Goal: Task Accomplishment & Management: Manage account settings

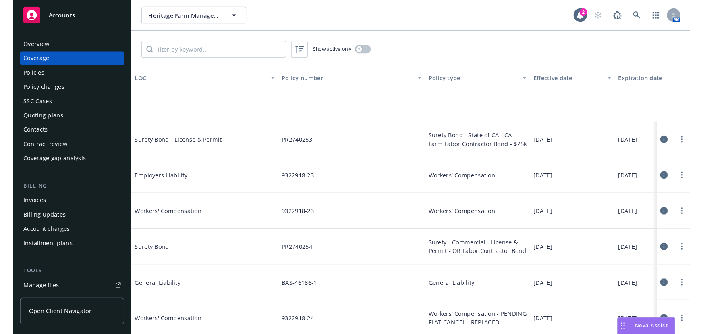
scroll to position [75, 0]
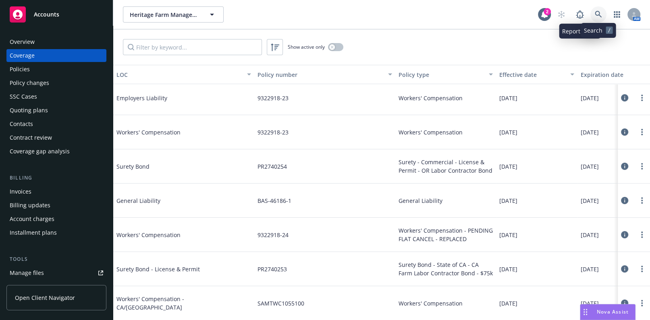
click at [600, 13] on icon at bounding box center [598, 14] width 7 height 7
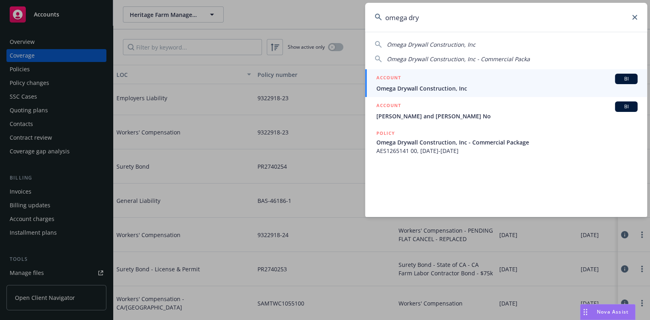
type input "omega dry"
click at [404, 92] on link "ACCOUNT BI Omega Drywall Construction, Inc" at bounding box center [506, 83] width 282 height 28
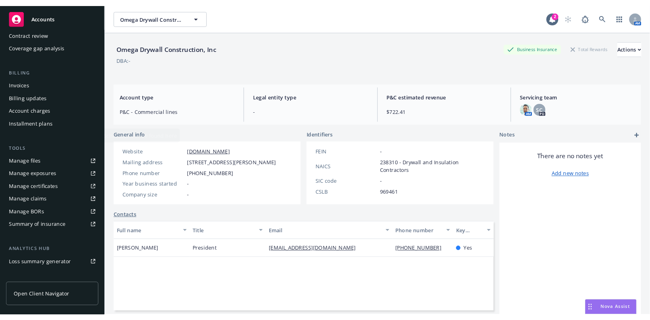
scroll to position [146, 0]
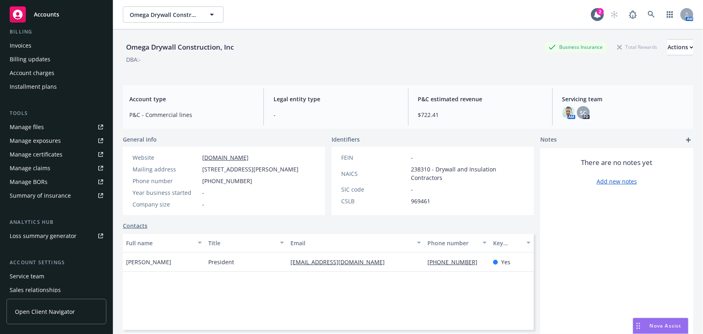
click at [50, 153] on div "Manage certificates" at bounding box center [36, 154] width 53 height 13
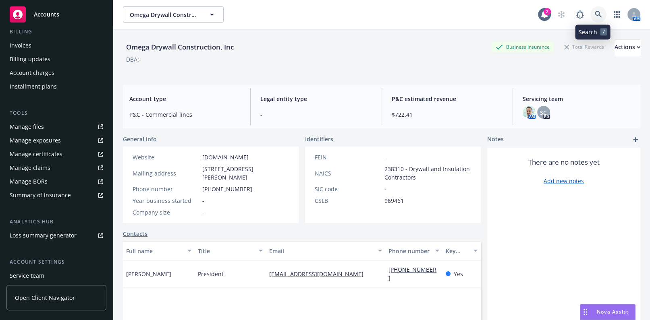
click at [595, 12] on icon at bounding box center [598, 14] width 7 height 7
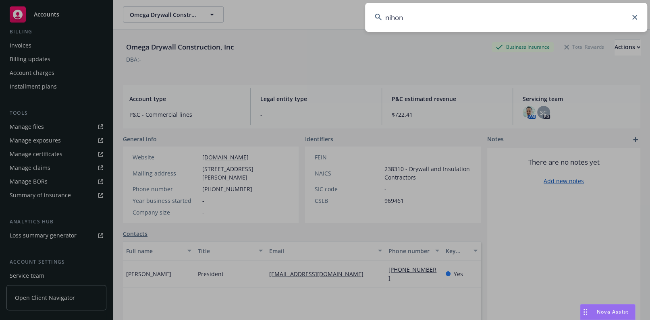
type input "nihon"
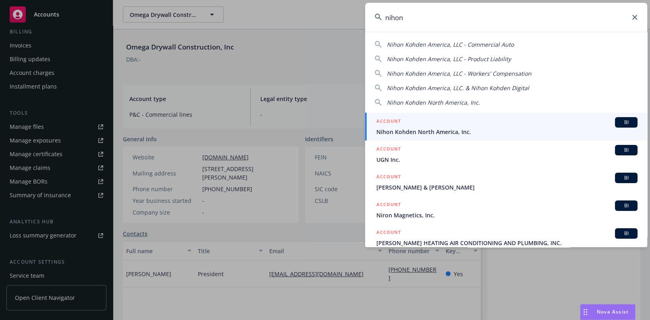
click at [411, 128] on span "Nihon Kohden North America, Inc." at bounding box center [506, 132] width 261 height 8
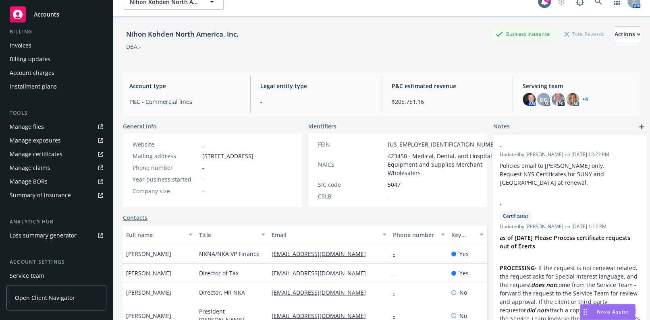
scroll to position [11, 0]
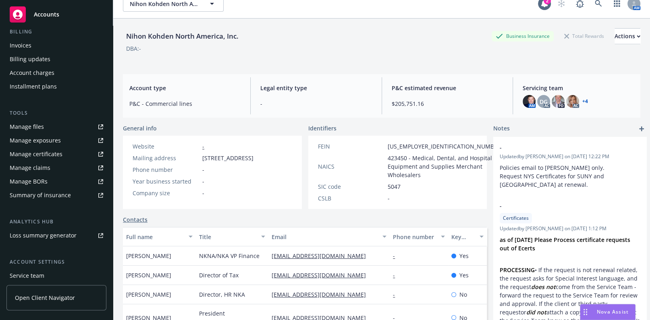
click at [584, 100] on div "AM DG AC PD AC + 4" at bounding box center [578, 101] width 111 height 13
click at [583, 100] on div "AM DG AC PD AC + 4" at bounding box center [578, 101] width 111 height 13
click at [582, 101] on link "+ 4" at bounding box center [585, 101] width 6 height 5
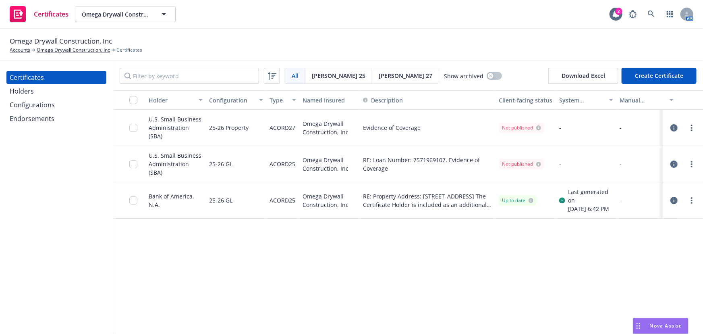
click at [81, 196] on div "Certificates Holders Configurations Endorsements" at bounding box center [56, 197] width 113 height 272
click at [689, 165] on link "more" at bounding box center [692, 164] width 10 height 10
click at [602, 183] on link "Edit" at bounding box center [632, 180] width 129 height 16
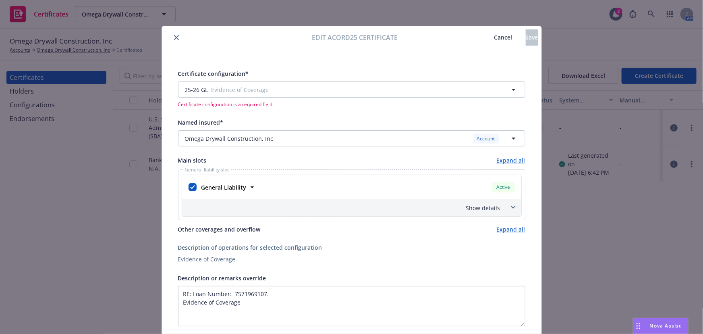
click at [174, 38] on icon "close" at bounding box center [176, 37] width 5 height 5
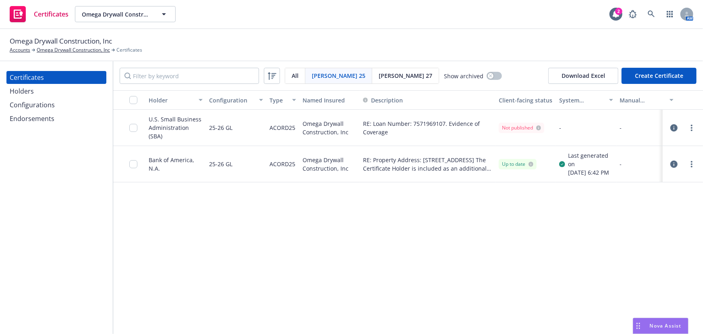
click at [379, 75] on span "[PERSON_NAME] 27" at bounding box center [406, 75] width 54 height 8
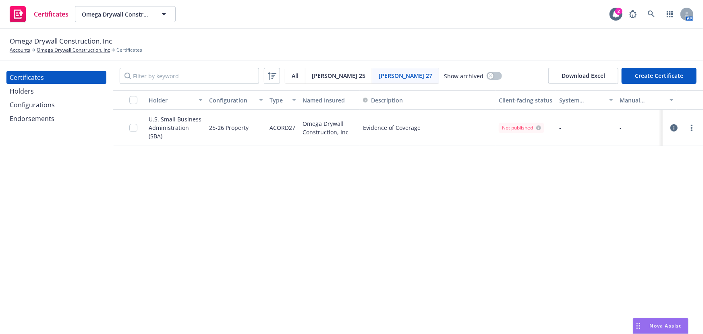
drag, startPoint x: 692, startPoint y: 130, endPoint x: 670, endPoint y: 133, distance: 21.5
click at [691, 130] on link "more" at bounding box center [692, 128] width 10 height 10
click at [631, 141] on link "Edit" at bounding box center [632, 144] width 129 height 16
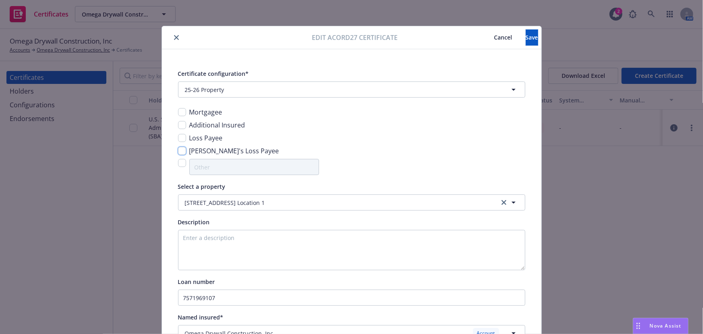
click at [180, 149] on input "checkbox" at bounding box center [182, 151] width 8 height 8
checkbox input "true"
click at [182, 112] on input "checkbox" at bounding box center [182, 112] width 8 height 8
checkbox input "true"
click at [526, 40] on span "Save" at bounding box center [532, 37] width 12 height 8
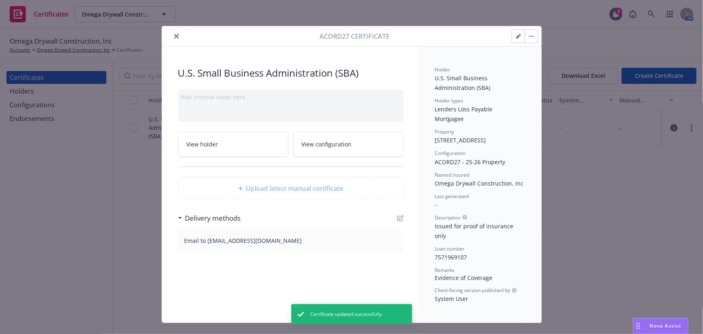
click at [174, 35] on icon "close" at bounding box center [176, 36] width 5 height 5
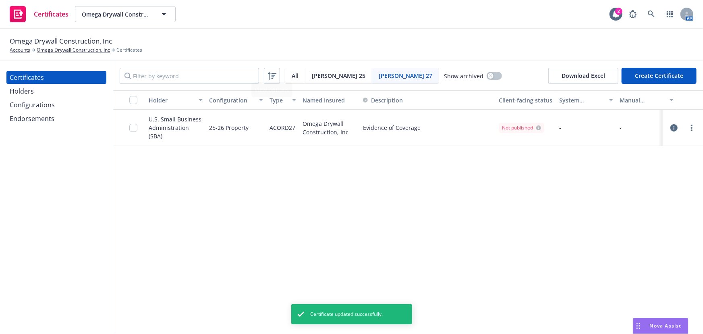
click at [320, 74] on span "[PERSON_NAME] 25" at bounding box center [339, 75] width 54 height 8
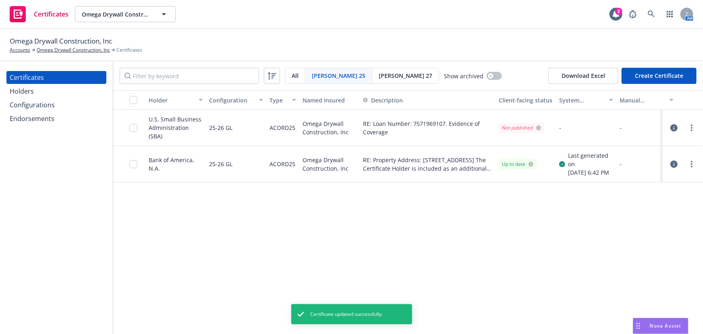
click at [309, 77] on div "[PERSON_NAME] 25" at bounding box center [338, 75] width 67 height 15
click at [297, 75] on span "All" at bounding box center [295, 75] width 7 height 8
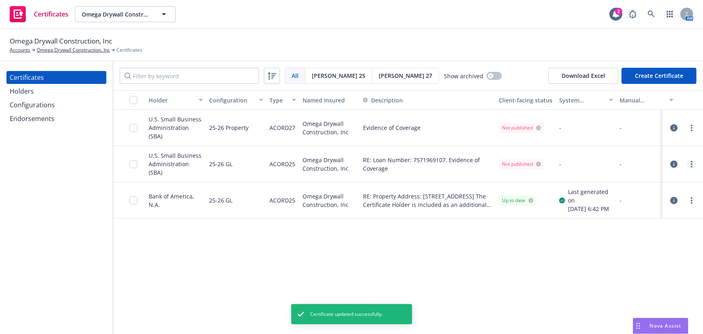
click at [691, 161] on link "more" at bounding box center [692, 164] width 10 height 10
click at [587, 207] on link "Regenerate" at bounding box center [632, 212] width 129 height 16
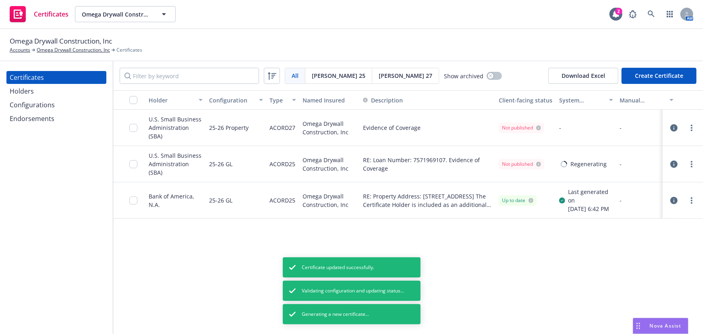
click at [690, 128] on link "more" at bounding box center [692, 128] width 10 height 10
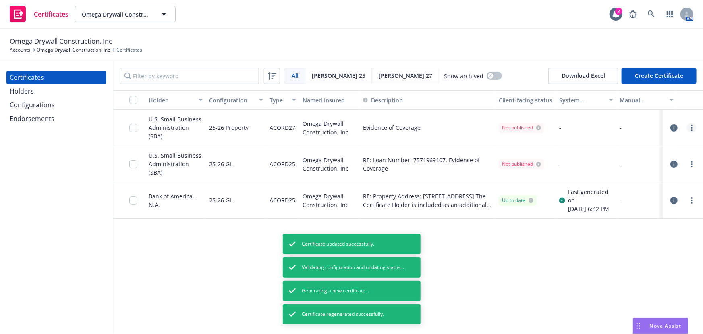
click at [694, 127] on link "more" at bounding box center [692, 128] width 10 height 10
click at [695, 127] on link "more" at bounding box center [692, 128] width 10 height 10
click at [594, 177] on link "Regenerate" at bounding box center [632, 176] width 129 height 16
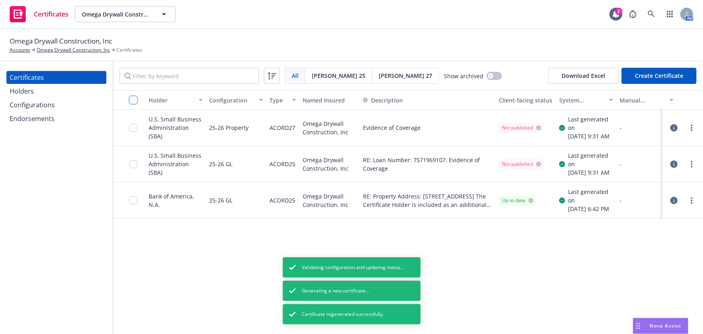
click at [129, 97] on input "checkbox" at bounding box center [133, 100] width 8 height 8
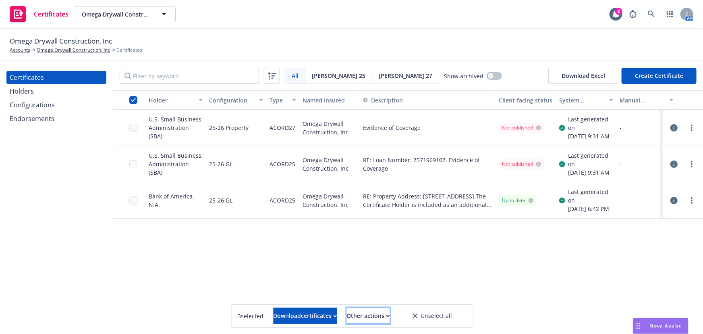
click at [383, 322] on div "Other actions" at bounding box center [368, 315] width 43 height 15
click at [376, 297] on link "Publish certificates" at bounding box center [351, 296] width 77 height 16
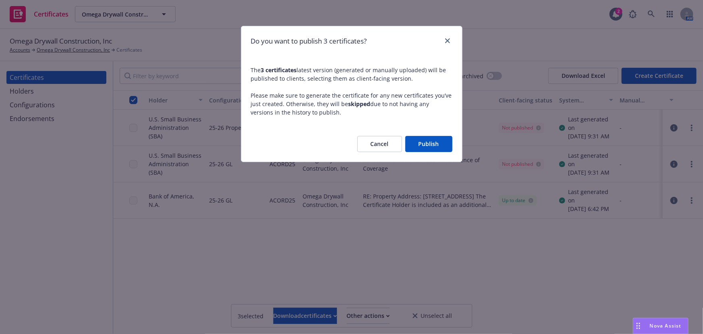
click at [451, 142] on div "Cancel Publish" at bounding box center [351, 143] width 221 height 35
click at [429, 152] on button "Publish" at bounding box center [428, 144] width 47 height 16
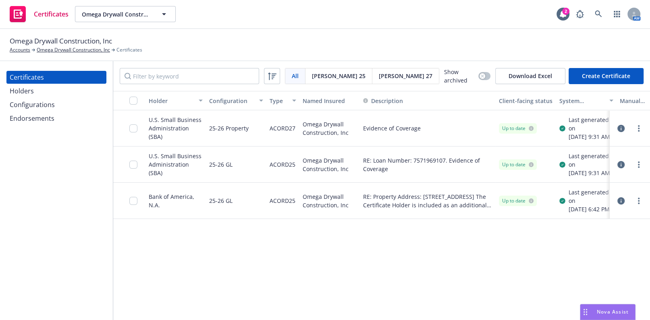
click at [633, 170] on div at bounding box center [629, 165] width 27 height 10
click at [636, 170] on link "more" at bounding box center [639, 165] width 10 height 10
click at [542, 29] on link "Edit" at bounding box center [584, 35] width 129 height 16
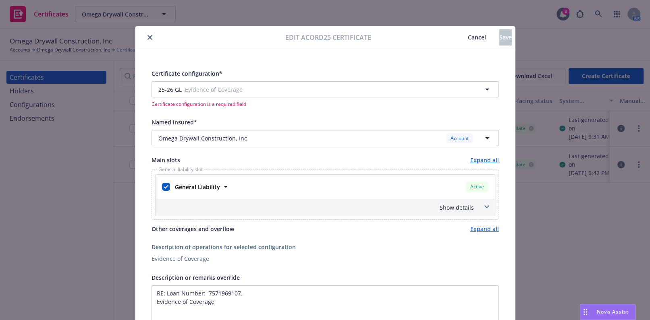
click at [147, 39] on icon "close" at bounding box center [149, 37] width 5 height 5
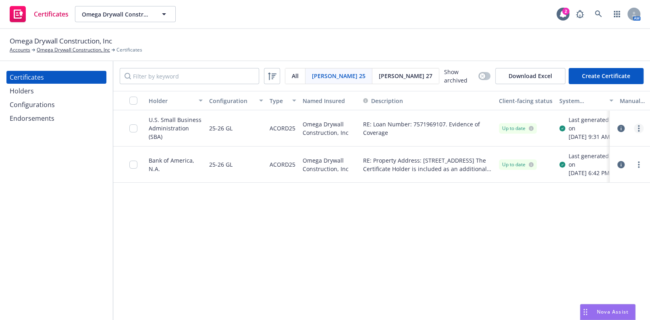
click at [637, 133] on link "more" at bounding box center [639, 129] width 10 height 10
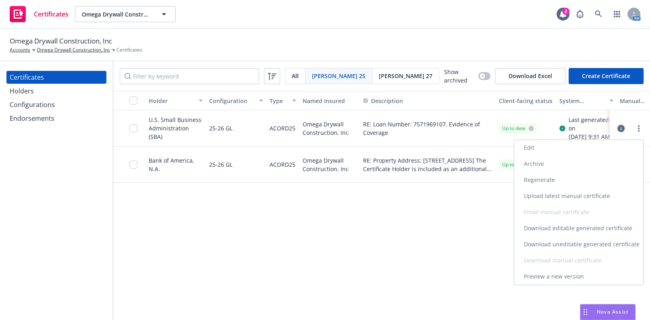
click at [531, 242] on link "Download uneditable generated certificate" at bounding box center [578, 245] width 129 height 16
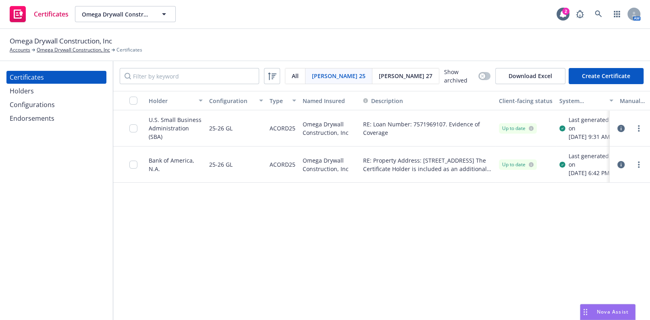
click at [379, 76] on span "[PERSON_NAME] 27" at bounding box center [406, 76] width 54 height 8
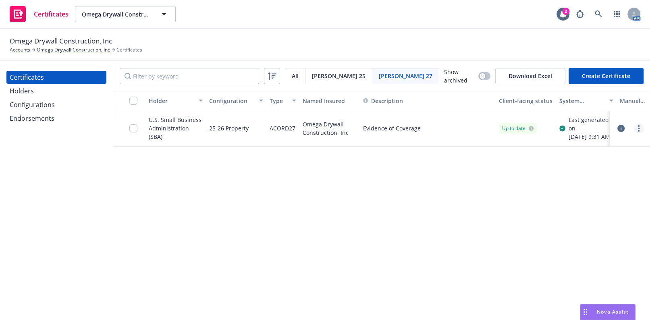
click at [639, 132] on icon "more" at bounding box center [639, 128] width 2 height 6
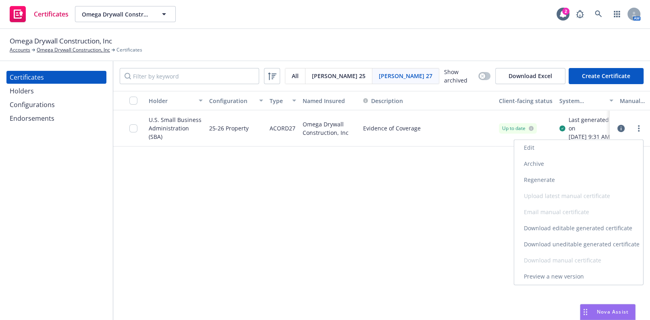
click at [565, 145] on link "Edit" at bounding box center [578, 148] width 129 height 16
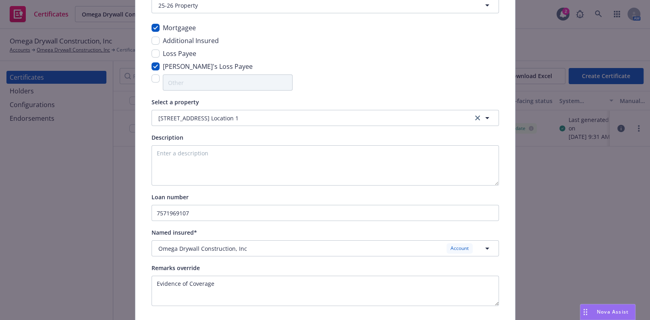
scroll to position [115, 0]
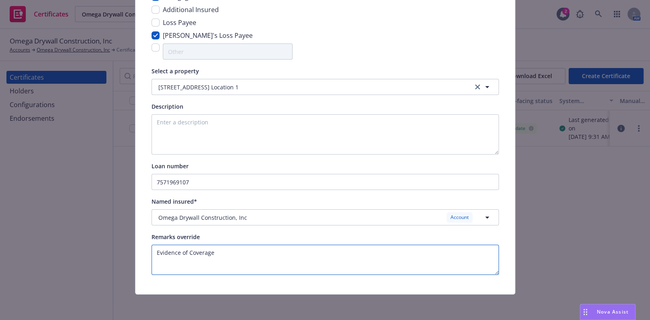
drag, startPoint x: 221, startPoint y: 256, endPoint x: 98, endPoint y: 213, distance: 131.0
click at [98, 218] on div "Edit Acord27 certificate Cancel Save Certificate configuration* [object Object]…" at bounding box center [325, 160] width 650 height 320
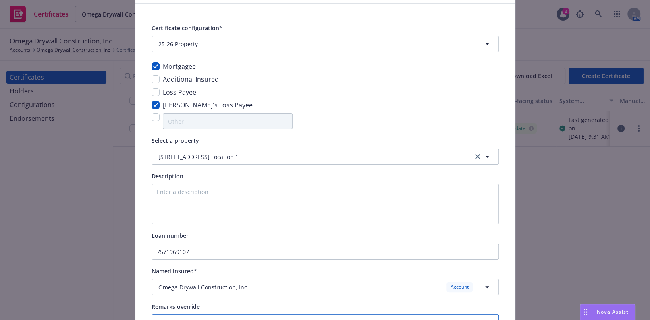
scroll to position [0, 0]
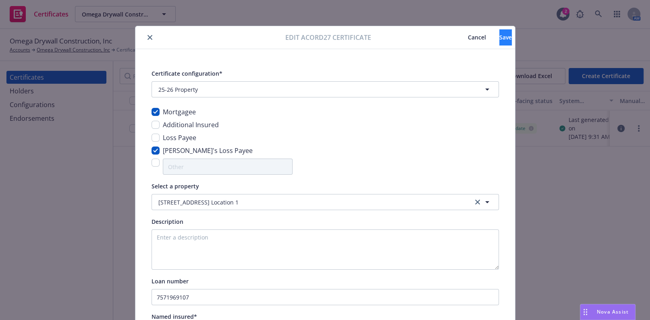
type textarea "Certificate Holder is included as Mortgagee and Lender's Loss Payee."
click at [499, 41] on button "Save" at bounding box center [505, 37] width 12 height 16
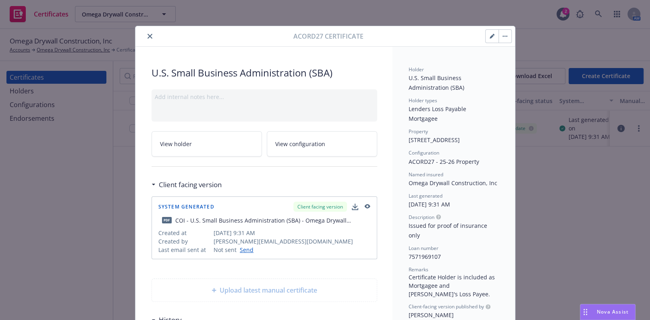
click at [147, 36] on icon "close" at bounding box center [149, 36] width 5 height 5
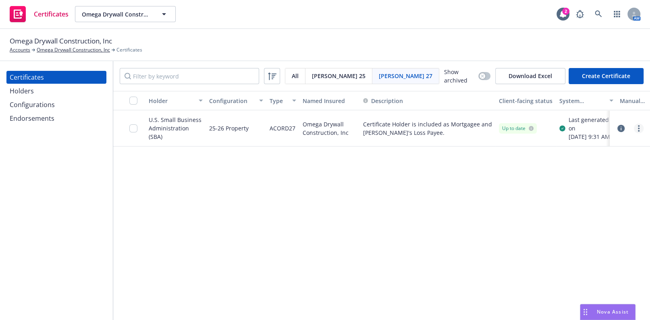
click at [637, 130] on link "more" at bounding box center [639, 129] width 10 height 10
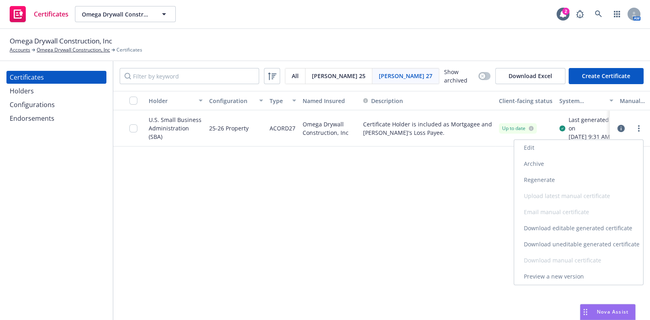
click at [535, 177] on link "Regenerate" at bounding box center [578, 180] width 129 height 16
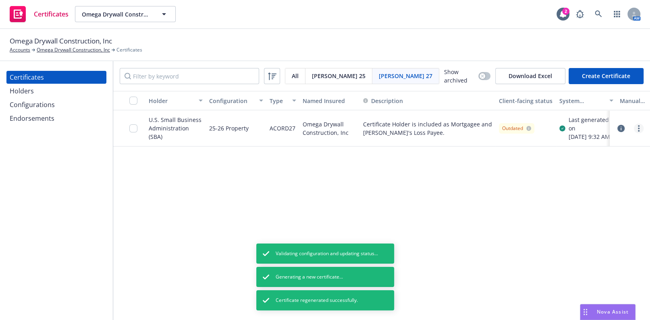
click at [637, 133] on link "more" at bounding box center [639, 129] width 10 height 10
click at [446, 208] on div "Holder Configuration Type Named Insured Description Client-facing status System…" at bounding box center [381, 206] width 537 height 230
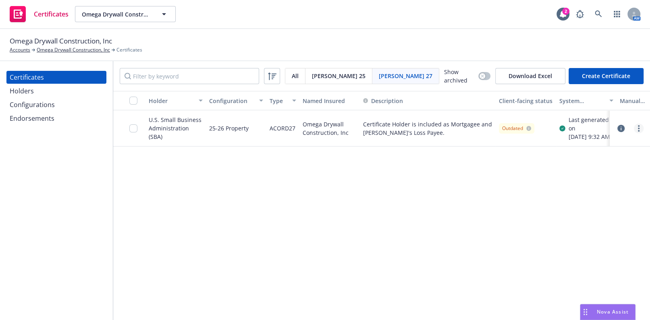
click at [638, 131] on icon "more" at bounding box center [639, 128] width 2 height 6
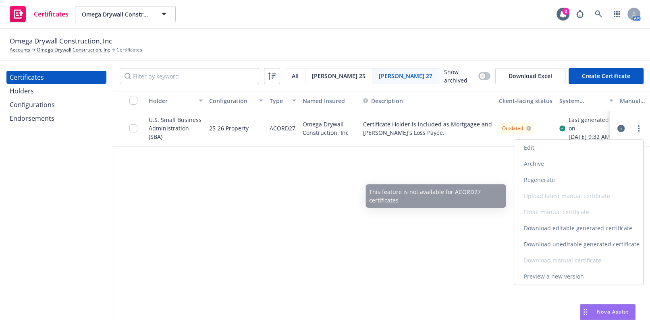
click at [540, 243] on link "Download uneditable generated certificate" at bounding box center [578, 245] width 129 height 16
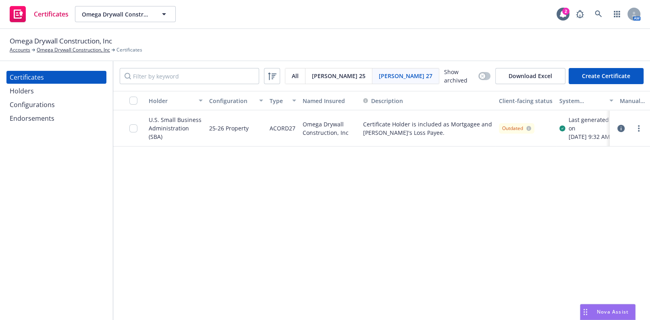
click at [40, 79] on div "Certificates" at bounding box center [27, 77] width 34 height 13
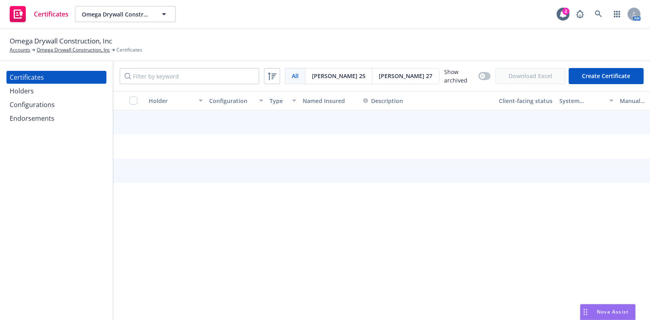
click at [42, 87] on div "Holders" at bounding box center [56, 91] width 93 height 13
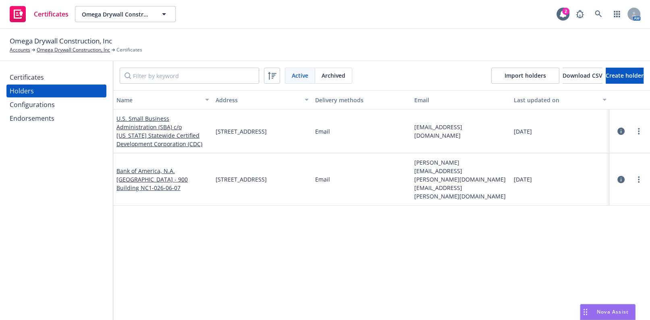
click at [58, 78] on div "Certificates" at bounding box center [56, 77] width 93 height 13
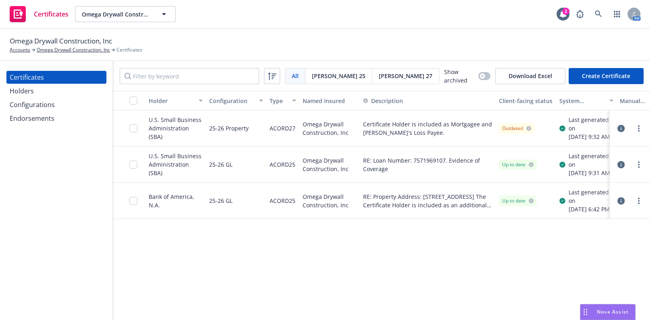
click at [59, 90] on div "Holders" at bounding box center [56, 91] width 93 height 13
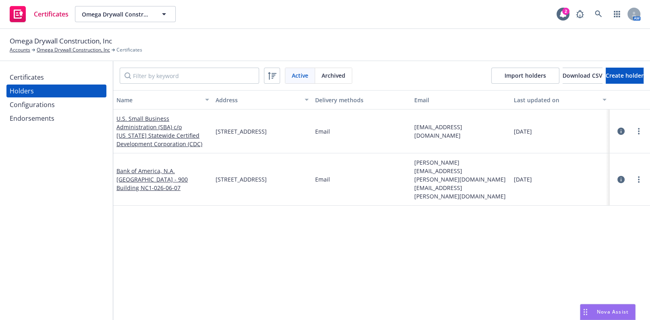
click at [55, 74] on div "Certificates" at bounding box center [56, 77] width 93 height 13
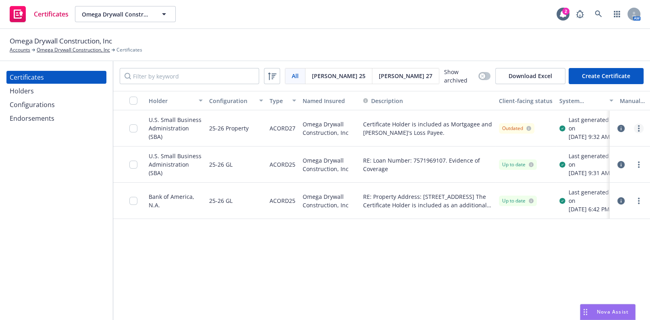
click at [640, 133] on link "more" at bounding box center [639, 129] width 10 height 10
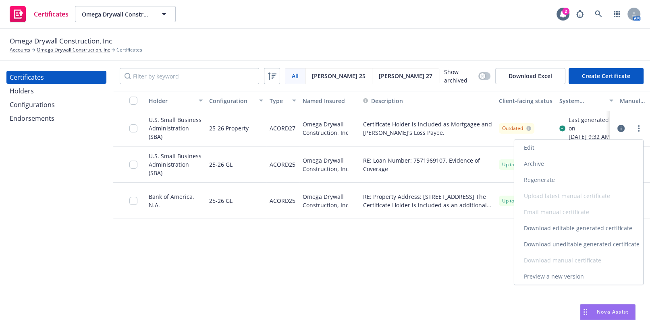
click at [540, 226] on link "Download editable generated certificate" at bounding box center [578, 228] width 129 height 16
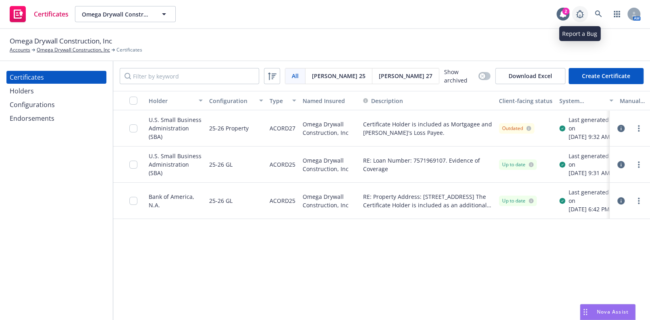
click at [579, 13] on icon at bounding box center [580, 14] width 10 height 10
click at [26, 87] on div "Holders" at bounding box center [22, 91] width 24 height 13
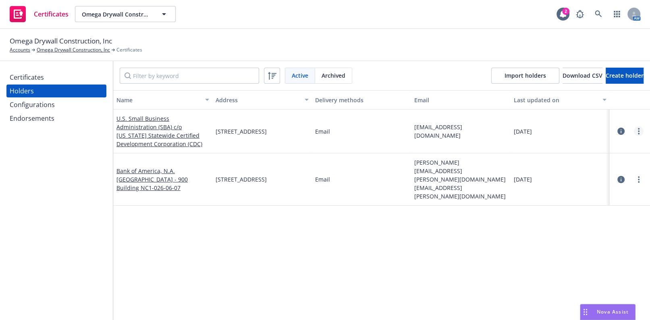
click at [635, 130] on link "more" at bounding box center [639, 132] width 10 height 10
click at [587, 145] on link "Edit" at bounding box center [593, 148] width 89 height 16
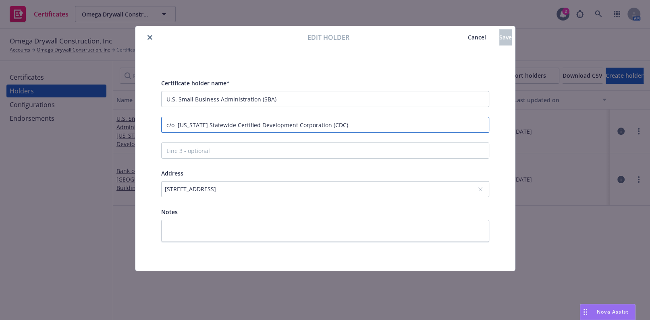
click at [357, 129] on input "c/o California Statewide Certified Development Corporation (CDC)" at bounding box center [325, 125] width 328 height 16
drag, startPoint x: 319, startPoint y: 128, endPoint x: 12, endPoint y: 100, distance: 307.9
click at [0, 98] on html "Certificates Omega Drywall Construction, Inc Omega Drywall Construction, Inc 2 …" at bounding box center [325, 160] width 650 height 320
click at [149, 37] on icon "close" at bounding box center [149, 37] width 5 height 5
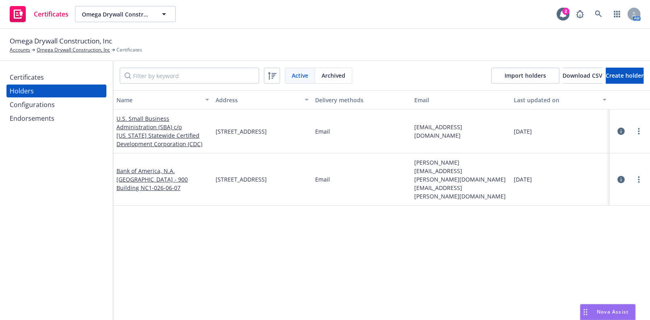
click at [56, 78] on div "Certificates" at bounding box center [56, 77] width 93 height 13
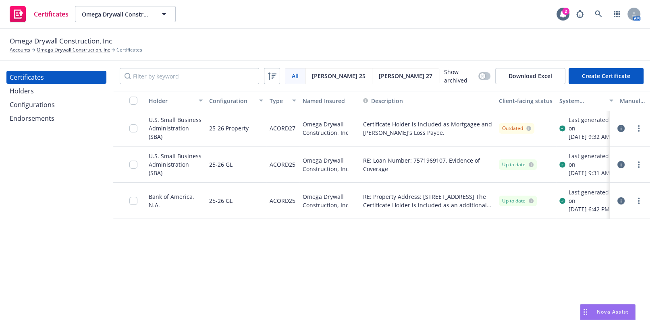
click at [35, 85] on div "Holders" at bounding box center [56, 91] width 93 height 13
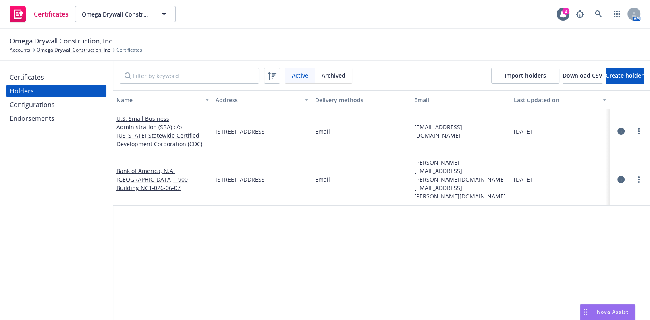
drag, startPoint x: 262, startPoint y: 129, endPoint x: 212, endPoint y: 130, distance: 49.6
click at [212, 130] on div "426 D St, Davis, CA, 95616" at bounding box center [261, 132] width 99 height 44
copy span "426 D St, Davis, CA, 95616"
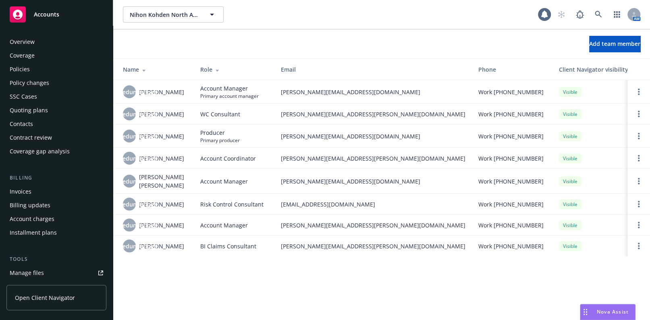
scroll to position [204, 0]
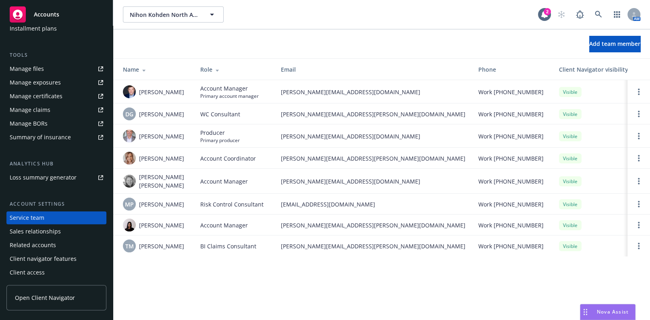
click at [358, 93] on span "brandon.settle@newfront.com" at bounding box center [373, 92] width 185 height 8
drag, startPoint x: 358, startPoint y: 93, endPoint x: 286, endPoint y: 91, distance: 72.5
click at [286, 91] on span "brandon.settle@newfront.com" at bounding box center [373, 92] width 185 height 8
click at [330, 97] on td "brandon.settle@newfront.com" at bounding box center [372, 91] width 197 height 23
click at [362, 93] on span "brandon.settle@newfront.com" at bounding box center [373, 92] width 185 height 8
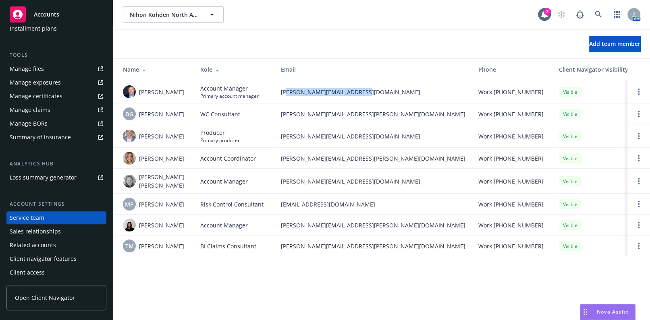
click at [364, 93] on span "brandon.settle@newfront.com" at bounding box center [373, 92] width 185 height 8
drag, startPoint x: 364, startPoint y: 91, endPoint x: 280, endPoint y: 88, distance: 84.3
click at [280, 88] on td "brandon.settle@newfront.com" at bounding box center [372, 91] width 197 height 23
copy span "brandon.settle@newfront.com"
drag, startPoint x: 361, startPoint y: 159, endPoint x: 277, endPoint y: 154, distance: 84.4
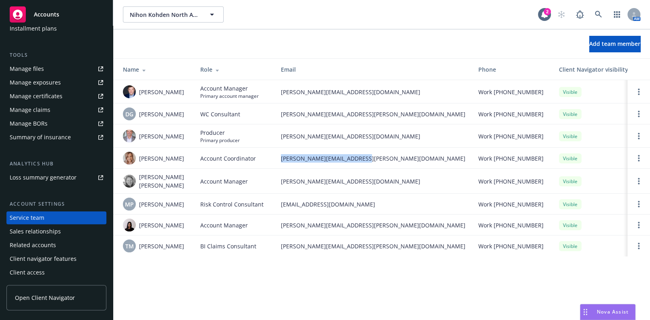
click at [277, 154] on td "galina.wallace@newfront.com" at bounding box center [372, 158] width 197 height 21
copy span "galina.wallace@newfront.com"
click at [590, 18] on link at bounding box center [598, 14] width 16 height 16
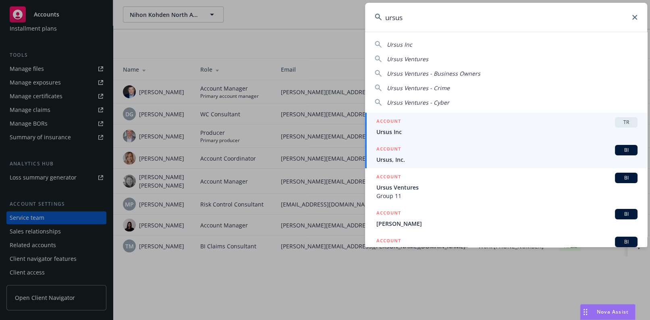
type input "ursus"
click at [394, 160] on span "Ursus, Inc." at bounding box center [506, 160] width 261 height 8
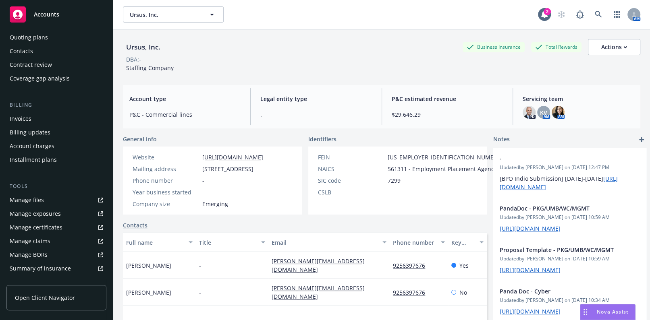
scroll to position [183, 0]
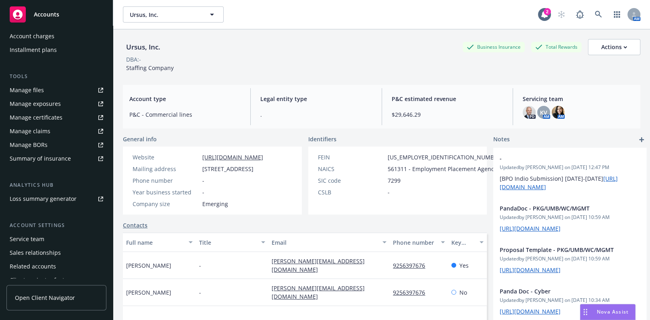
click at [52, 114] on div "Manage certificates" at bounding box center [36, 117] width 53 height 13
click at [596, 13] on link at bounding box center [598, 14] width 16 height 16
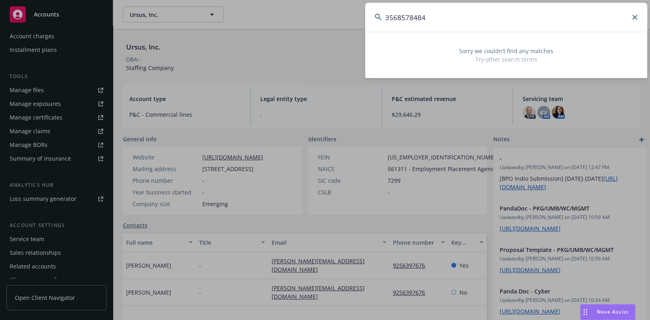
drag, startPoint x: 469, startPoint y: 16, endPoint x: 329, endPoint y: 7, distance: 140.1
click at [330, 8] on div "3568578484 Sorry we couldn’t find any matches Try other search terms" at bounding box center [325, 160] width 650 height 320
paste input "aliciaroberts@rocketmortgage.com"
drag, startPoint x: 417, startPoint y: 18, endPoint x: 336, endPoint y: 12, distance: 80.8
click at [354, 14] on div "aliciaroberts@rocketmortgage.com Sorry we couldn’t find any matches Try other s…" at bounding box center [325, 160] width 650 height 320
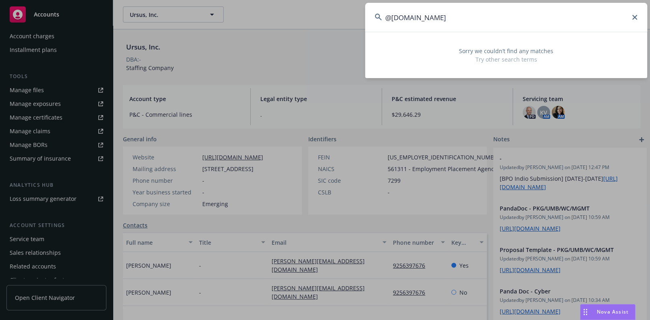
drag, startPoint x: 328, startPoint y: 5, endPoint x: 265, endPoint y: 6, distance: 62.9
click at [250, 2] on div "@rocketmortgage.com Sorry we couldn’t find any matches Try other search terms" at bounding box center [325, 160] width 650 height 320
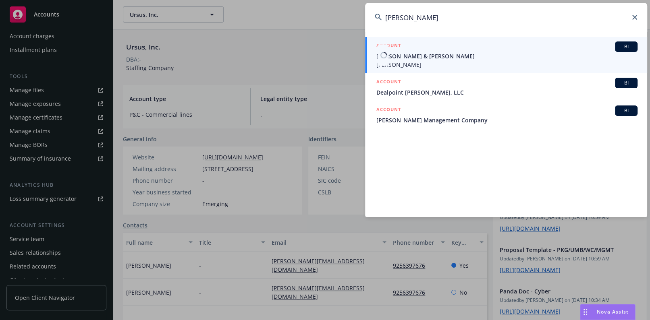
type input "julie david"
click at [395, 64] on span "Julie Howard" at bounding box center [506, 64] width 261 height 8
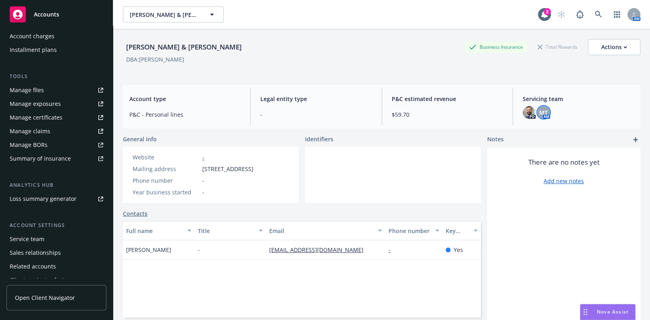
click at [537, 112] on div "MT" at bounding box center [543, 112] width 13 height 13
click at [525, 114] on img at bounding box center [529, 112] width 13 height 13
drag, startPoint x: 600, startPoint y: 12, endPoint x: 590, endPoint y: 12, distance: 10.9
click at [600, 12] on span at bounding box center [598, 14] width 16 height 16
click at [583, 14] on div "AM" at bounding box center [596, 14] width 87 height 16
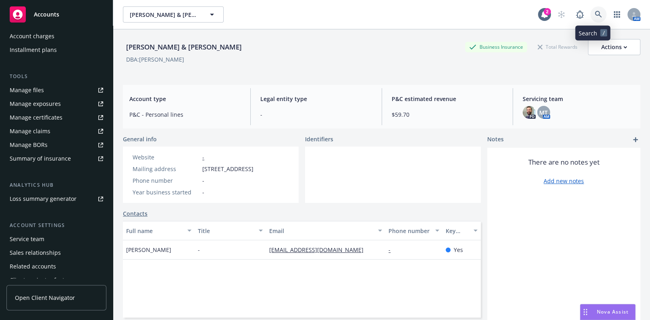
click at [595, 14] on icon at bounding box center [598, 14] width 7 height 7
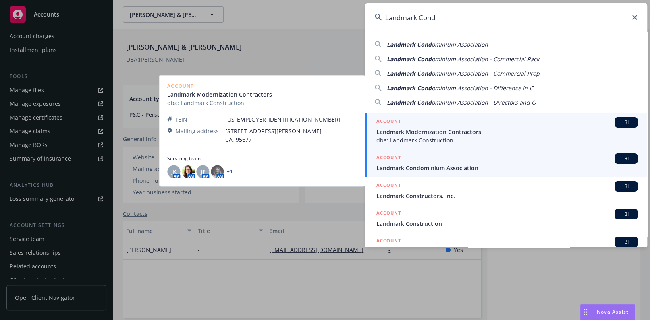
type input "Landmark Cond"
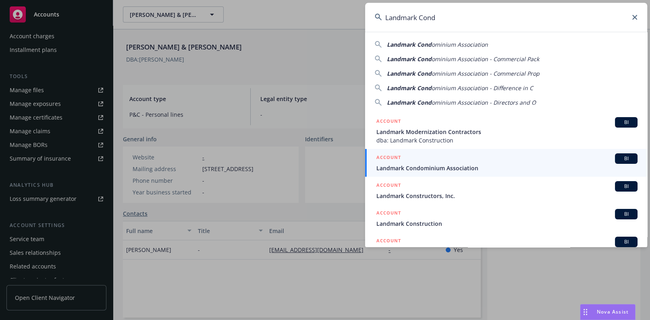
click at [433, 163] on div "ACCOUNT BI" at bounding box center [506, 159] width 261 height 10
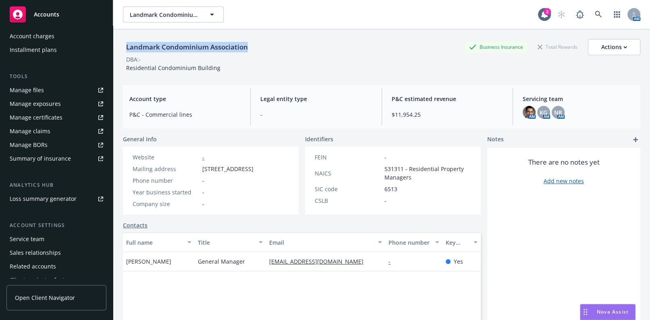
drag, startPoint x: 254, startPoint y: 45, endPoint x: 125, endPoint y: 48, distance: 129.0
click at [125, 48] on div "Landmark Condominium Association Business Insurance Total Rewards Actions" at bounding box center [381, 47] width 517 height 16
copy div "Landmark Condominium Association"
click at [523, 109] on img at bounding box center [529, 112] width 13 height 13
click at [540, 111] on span "KG" at bounding box center [544, 112] width 8 height 8
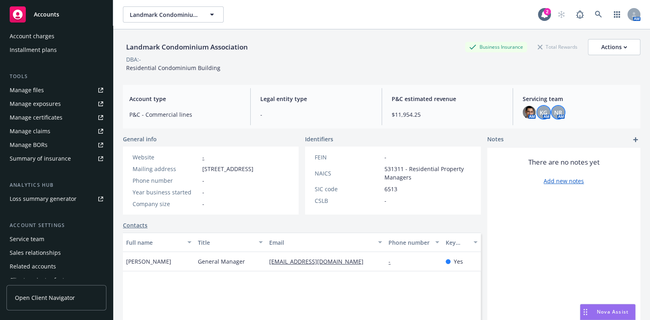
click at [554, 109] on span "NR" at bounding box center [558, 112] width 8 height 8
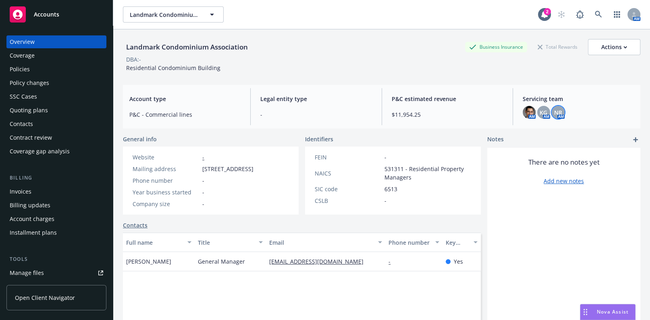
click at [43, 54] on div "Coverage" at bounding box center [56, 55] width 93 height 13
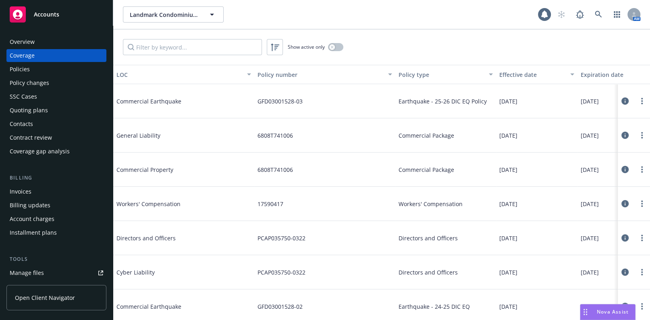
click at [329, 48] on div "Show active only" at bounding box center [316, 47] width 56 height 8
click at [335, 46] on button "button" at bounding box center [335, 47] width 15 height 8
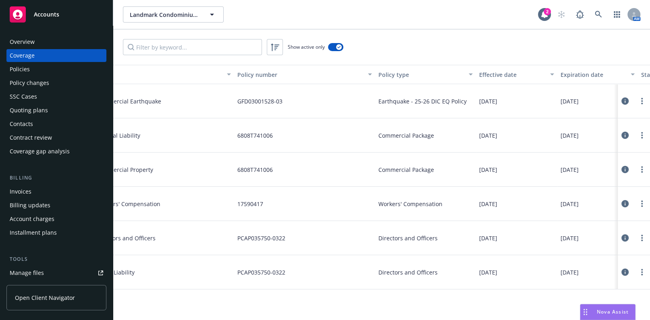
scroll to position [0, 101]
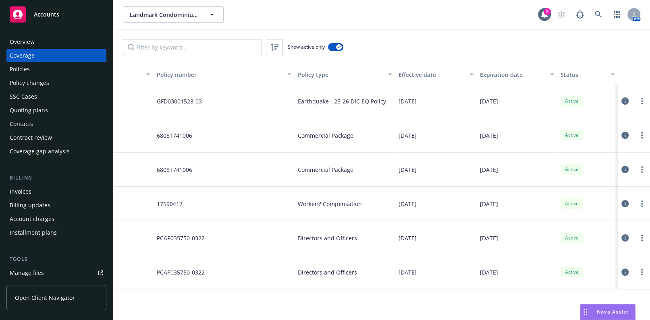
drag, startPoint x: 245, startPoint y: 126, endPoint x: 278, endPoint y: 126, distance: 32.2
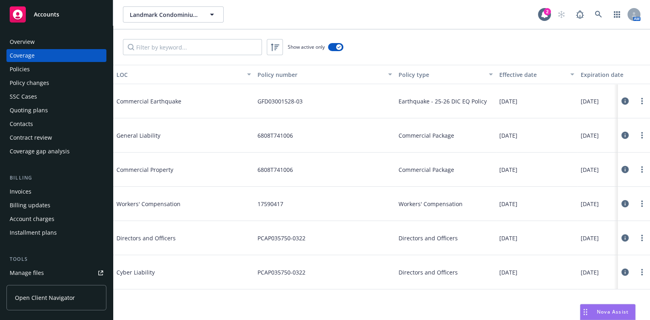
drag, startPoint x: 316, startPoint y: 129, endPoint x: 218, endPoint y: 98, distance: 103.1
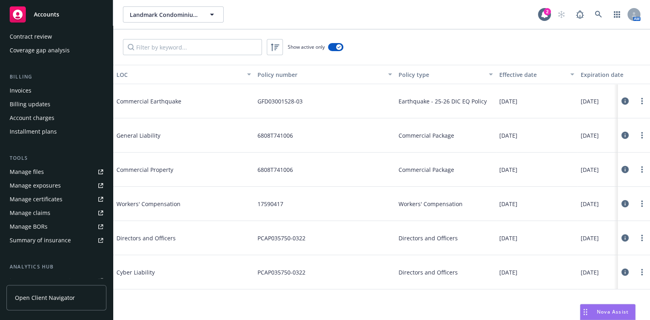
scroll to position [110, 0]
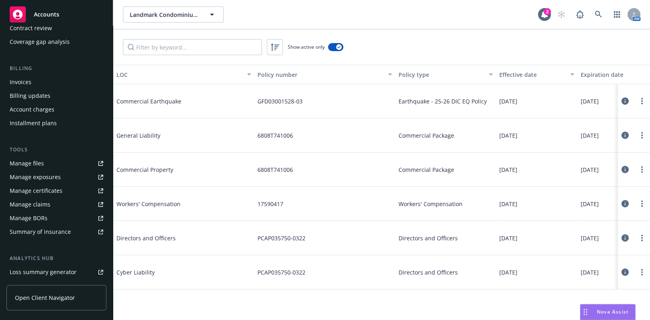
click at [51, 166] on link "Manage files" at bounding box center [56, 163] width 100 height 13
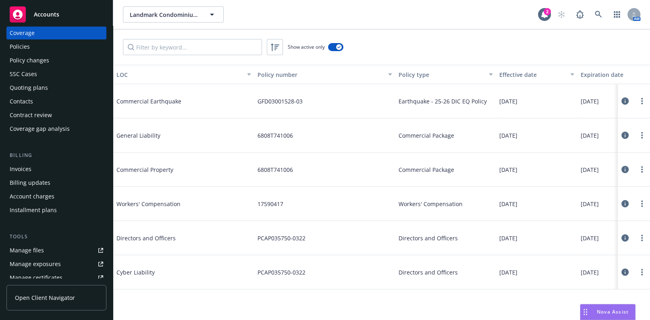
scroll to position [0, 0]
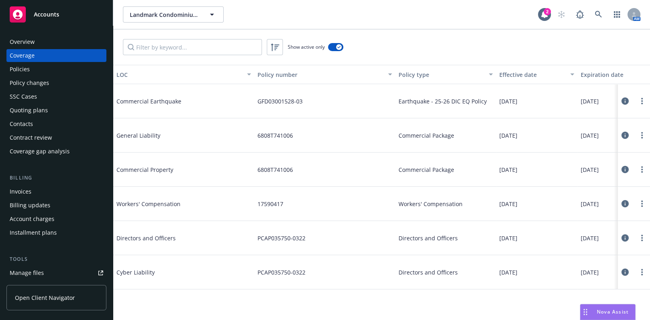
click at [34, 71] on div "Policies" at bounding box center [56, 69] width 93 height 13
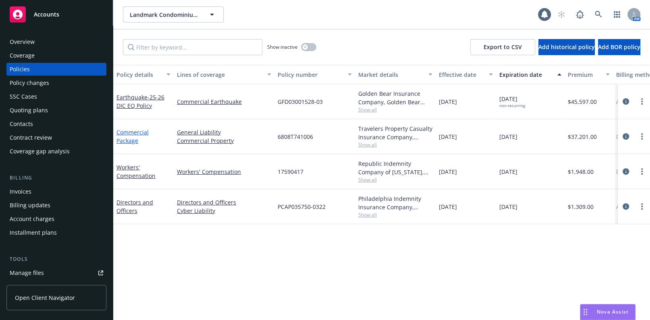
click at [127, 141] on link "Commercial Package" at bounding box center [132, 137] width 32 height 16
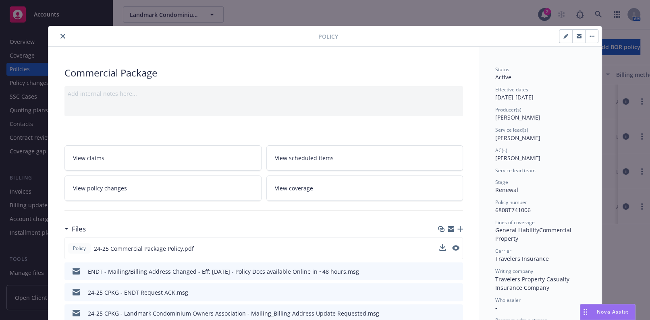
scroll to position [36, 0]
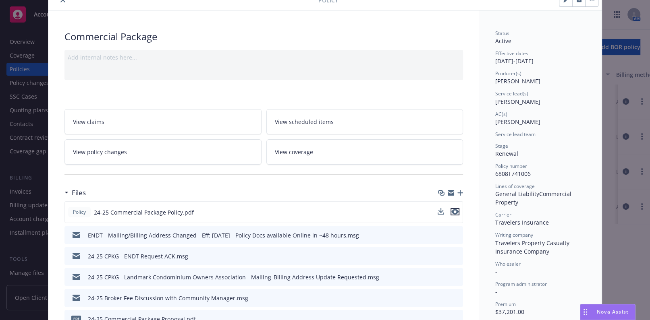
click at [451, 211] on icon "preview file" at bounding box center [454, 212] width 7 height 6
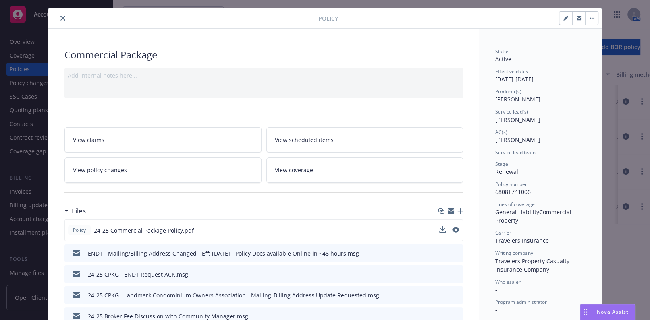
scroll to position [0, 0]
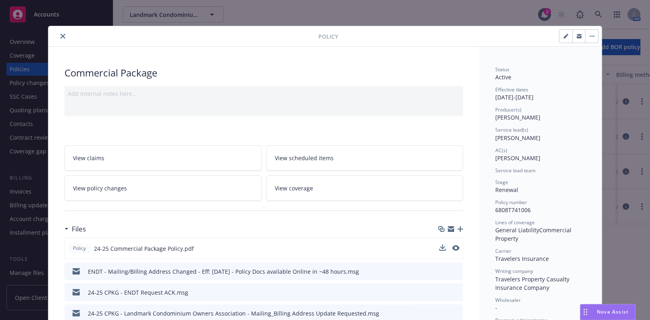
click at [60, 34] on icon "close" at bounding box center [62, 36] width 5 height 5
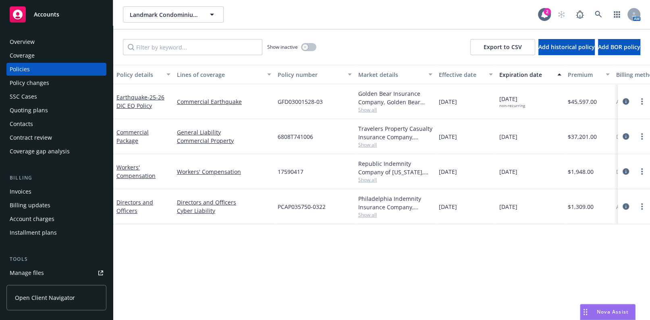
click at [48, 39] on div "Overview" at bounding box center [56, 41] width 93 height 13
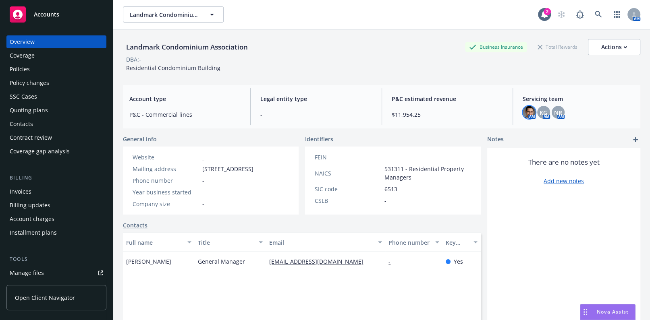
click at [524, 115] on img at bounding box center [529, 112] width 13 height 13
click at [542, 110] on span "KG" at bounding box center [544, 112] width 8 height 8
click at [564, 110] on div "AM KG AM NR AM" at bounding box center [578, 112] width 111 height 13
click at [557, 110] on span "NR" at bounding box center [558, 112] width 8 height 8
drag, startPoint x: 262, startPoint y: 50, endPoint x: 108, endPoint y: 35, distance: 154.6
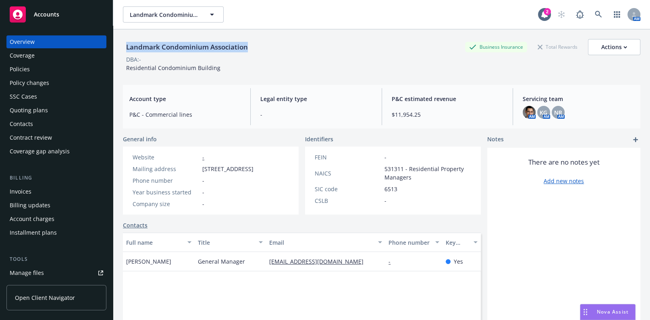
click at [118, 46] on div "Landmark Condominium Association Business Insurance Total Rewards Actions DBA: …" at bounding box center [381, 189] width 537 height 320
click at [596, 14] on icon at bounding box center [598, 14] width 7 height 7
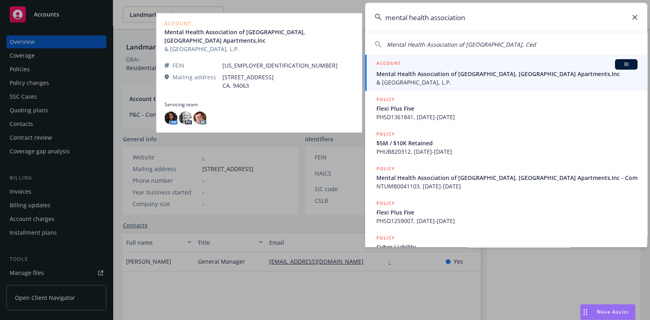
type input "mental health association"
click at [421, 69] on div "ACCOUNT BI" at bounding box center [506, 64] width 261 height 10
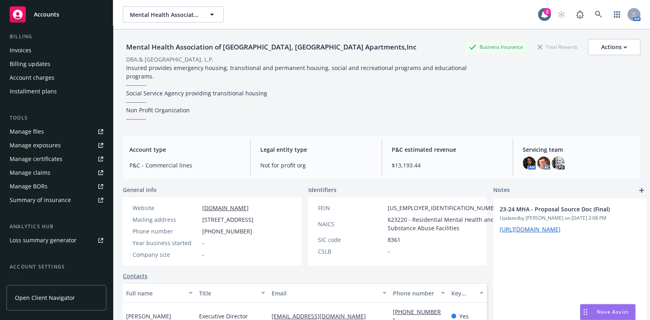
scroll to position [146, 0]
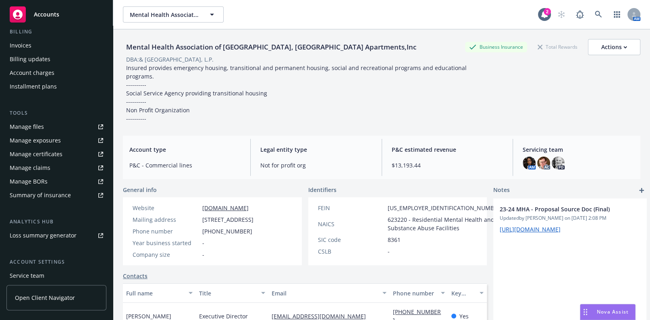
click at [54, 120] on link "Manage files" at bounding box center [56, 126] width 100 height 13
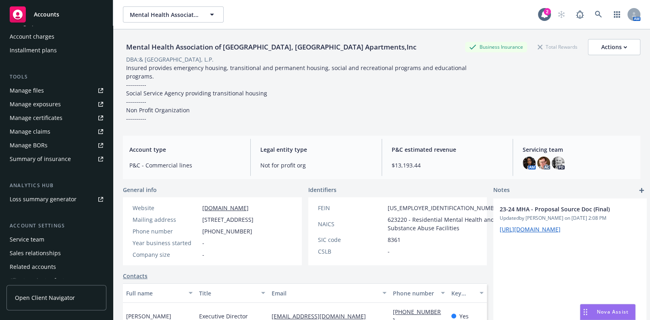
scroll to position [205, 0]
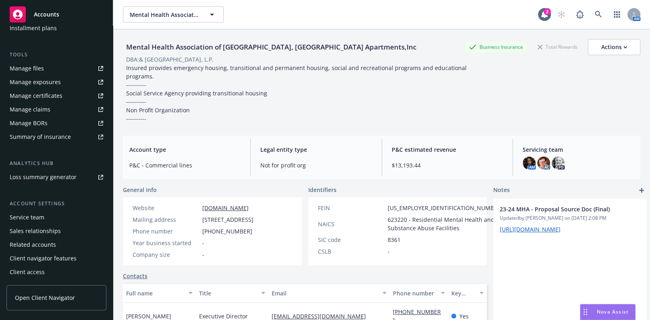
click at [65, 99] on link "Manage certificates" at bounding box center [56, 95] width 100 height 13
click at [595, 13] on icon at bounding box center [598, 14] width 7 height 7
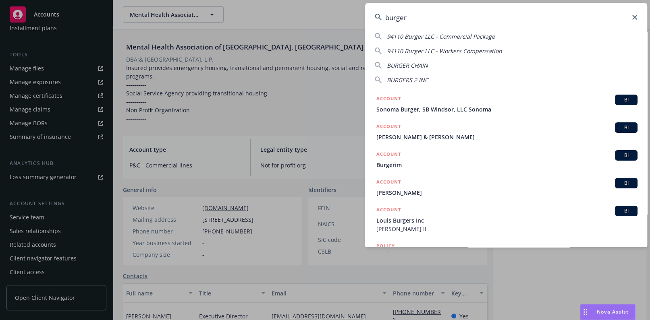
scroll to position [0, 0]
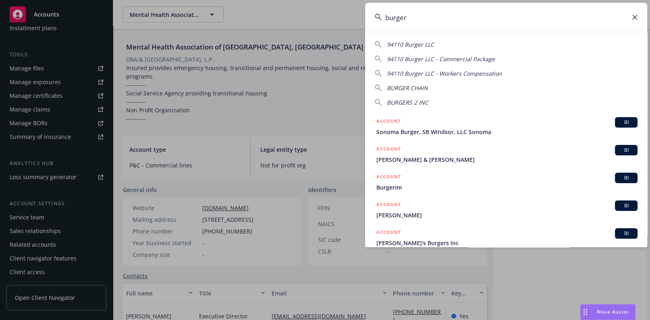
drag, startPoint x: 343, startPoint y: 11, endPoint x: 316, endPoint y: 6, distance: 27.8
click at [321, 8] on div "burger 94110 Burger LLC 94110 Burger LLC - Commercial Package 94110 Burger LLC …" at bounding box center [325, 160] width 650 height 320
paste input "teghvirtoo"
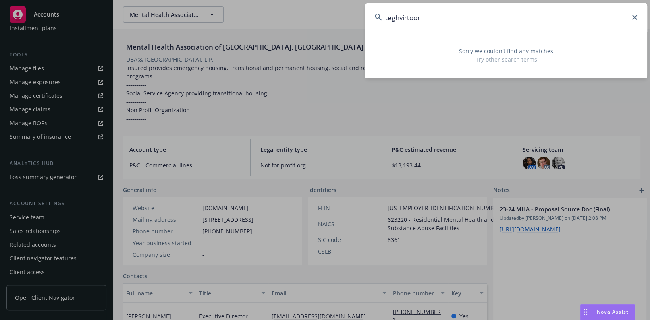
click at [454, 15] on input "teghvirtoor" at bounding box center [506, 17] width 282 height 29
type input "teghvirtoor"
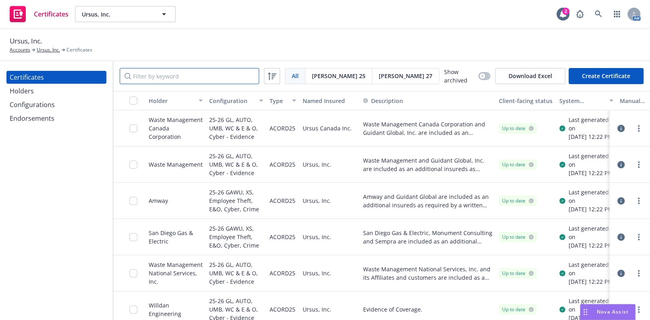
click at [168, 75] on input "Filter by keyword" at bounding box center [189, 76] width 139 height 16
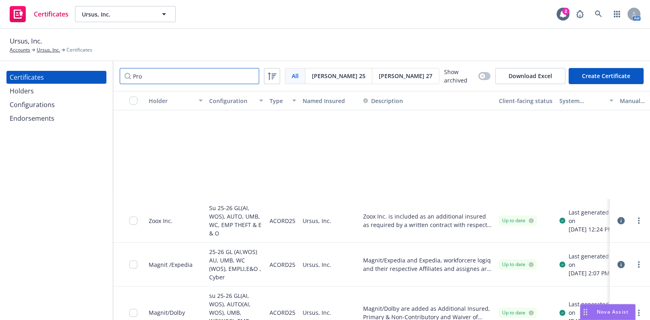
scroll to position [403, 0]
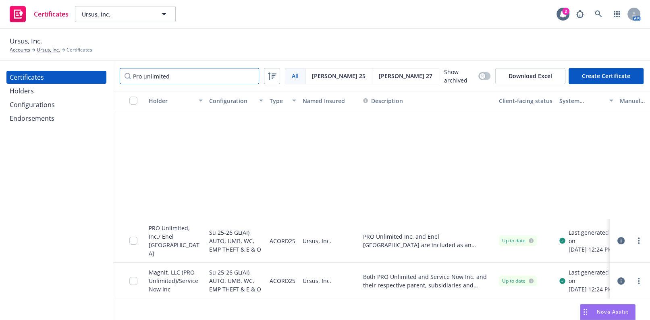
type input "Pro unlimited"
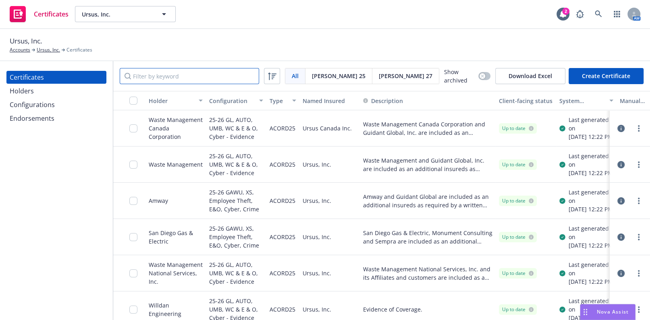
click at [180, 73] on input "Filter by keyword" at bounding box center [189, 76] width 139 height 16
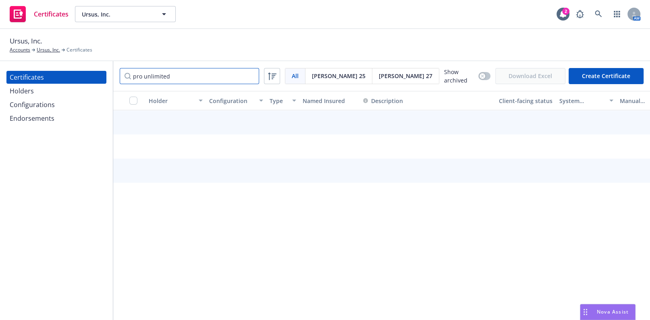
type input "pro unlimited"
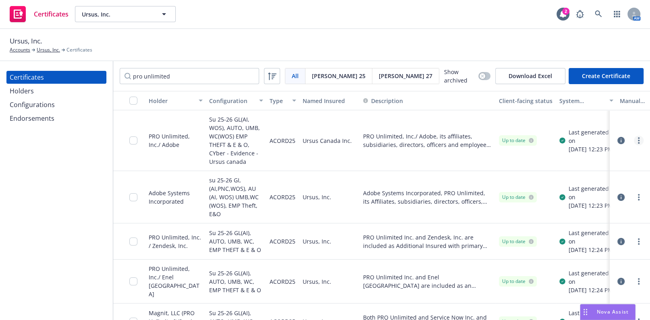
click at [634, 139] on link "more" at bounding box center [639, 141] width 10 height 10
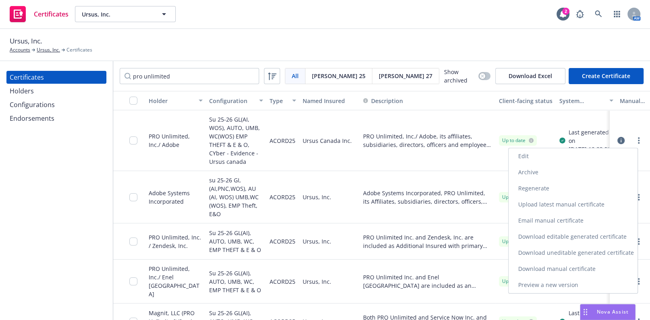
click at [524, 153] on link "Edit" at bounding box center [573, 156] width 129 height 16
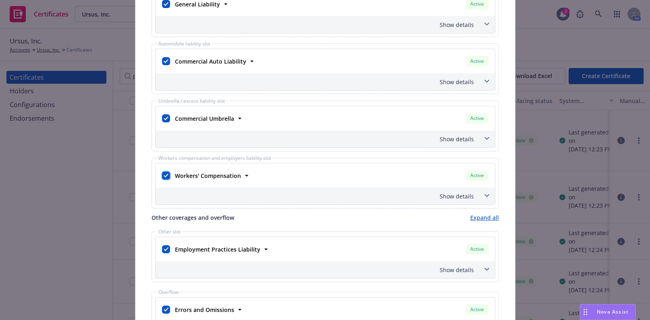
click at [162, 175] on input "checkbox" at bounding box center [166, 176] width 8 height 8
checkbox input "false"
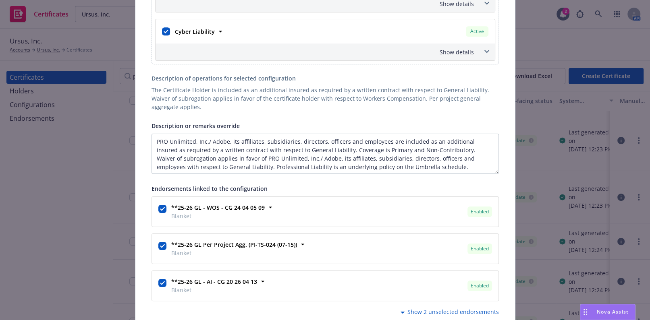
scroll to position [502, 0]
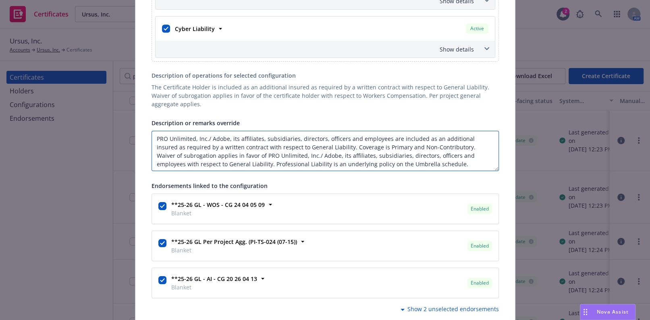
drag, startPoint x: 224, startPoint y: 133, endPoint x: 130, endPoint y: 129, distance: 94.4
click at [130, 129] on div "Edit Acord25 certificate Cancel Save Certificate configuration* [object Object]…" at bounding box center [325, 160] width 650 height 320
paste textarea "Magnit(Magnit)/Adobe:"
drag, startPoint x: 305, startPoint y: 154, endPoint x: 279, endPoint y: 153, distance: 25.4
click at [279, 153] on textarea "Magnit(Magnit)/Adobe, its affiliates, subsidiaries, directors, officers and emp…" at bounding box center [325, 151] width 347 height 40
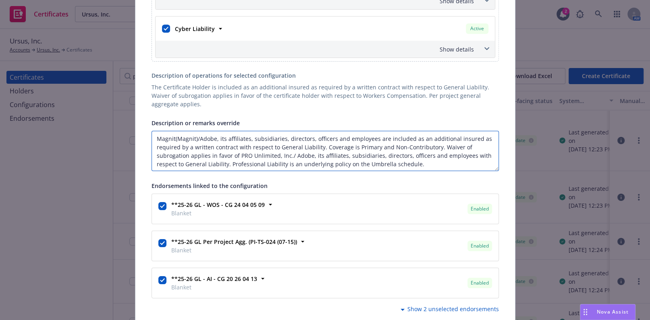
drag, startPoint x: 306, startPoint y: 153, endPoint x: 237, endPoint y: 153, distance: 68.9
click at [237, 153] on textarea "Magnit(Magnit)/Adobe, its affiliates, subsidiaries, directors, officers and emp…" at bounding box center [325, 151] width 347 height 40
paste textarea "Magnit(Magnit)/Adobe:"
type textarea "Magnit(Magnit)/Adobe, its affiliates, subsidiaries, directors, officers and emp…"
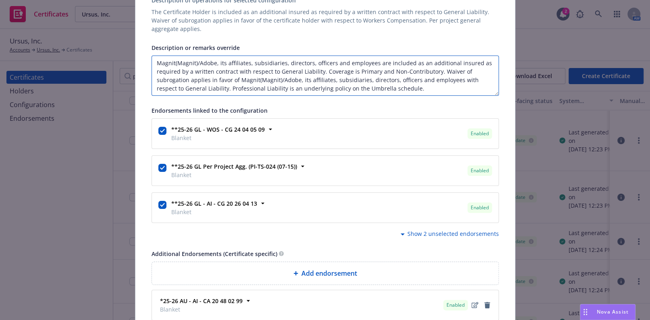
scroll to position [612, 0]
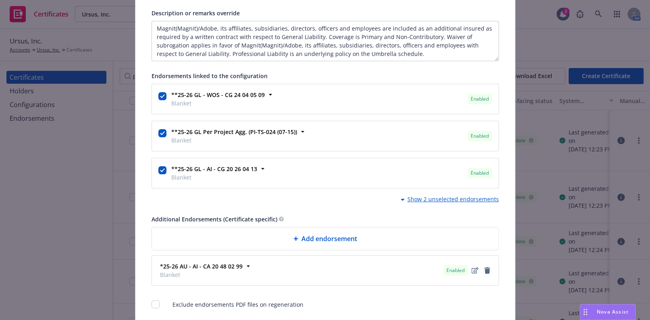
click at [414, 196] on div "Show 2 unselected endorsements" at bounding box center [448, 200] width 101 height 10
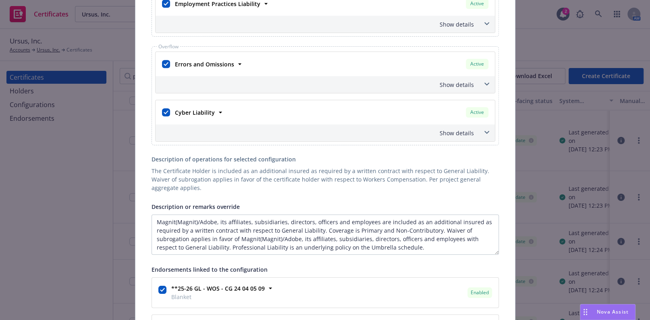
scroll to position [0, 0]
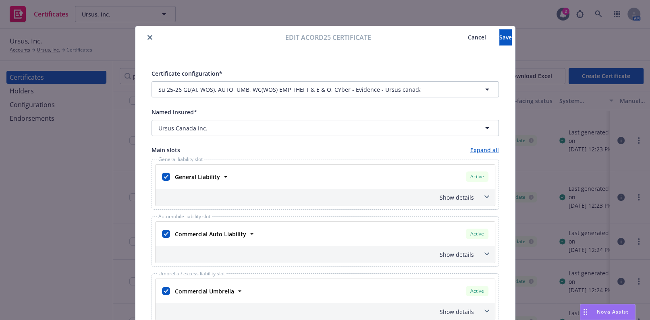
drag, startPoint x: 389, startPoint y: 224, endPoint x: 457, endPoint y: 56, distance: 180.6
click at [499, 40] on button "Save" at bounding box center [505, 37] width 12 height 16
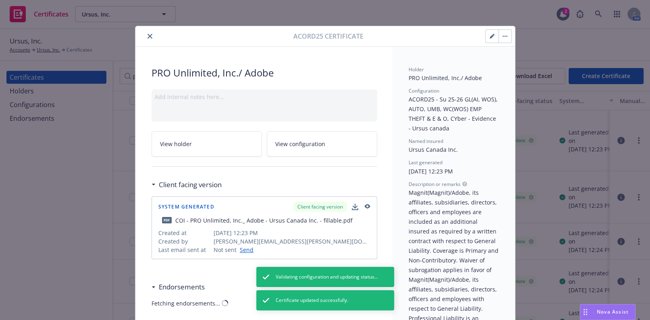
click at [147, 36] on icon "close" at bounding box center [149, 36] width 5 height 5
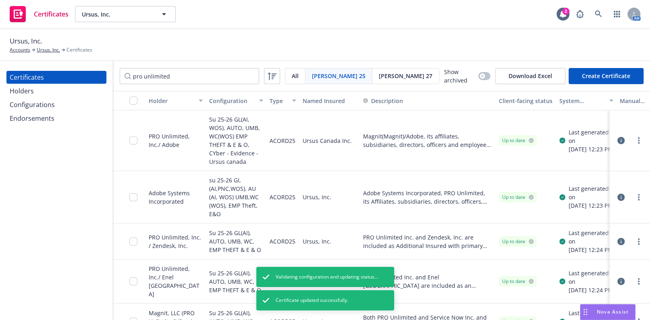
click at [66, 81] on div "Certificates" at bounding box center [56, 77] width 93 height 13
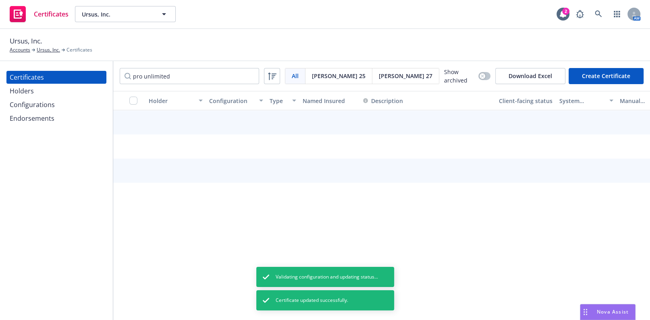
click at [65, 87] on div "Holders" at bounding box center [56, 91] width 93 height 13
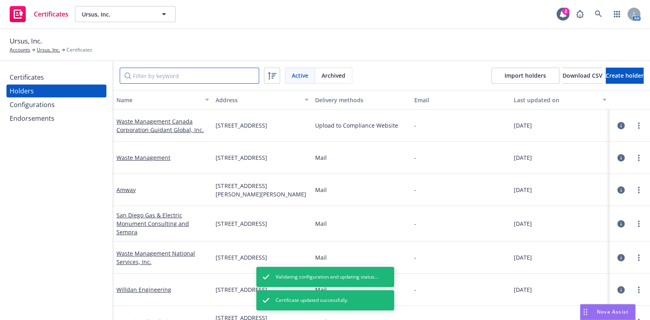
click at [169, 75] on input "Filter by keyword" at bounding box center [189, 76] width 139 height 16
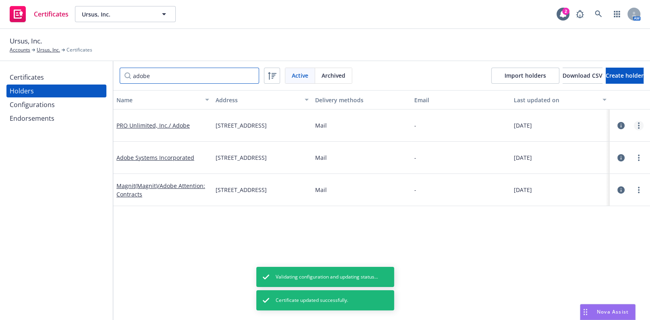
type input "adobe"
click at [635, 125] on link "more" at bounding box center [639, 126] width 10 height 10
click at [594, 137] on link "Edit" at bounding box center [593, 142] width 89 height 16
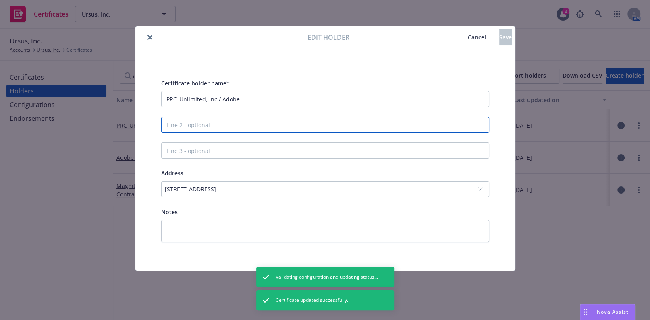
drag, startPoint x: 249, startPoint y: 121, endPoint x: 116, endPoint y: 112, distance: 132.8
click at [110, 114] on div "Edit holder Cancel Save Certificate holder name* PRO Unlimited, Inc./ Adobe Add…" at bounding box center [325, 160] width 650 height 320
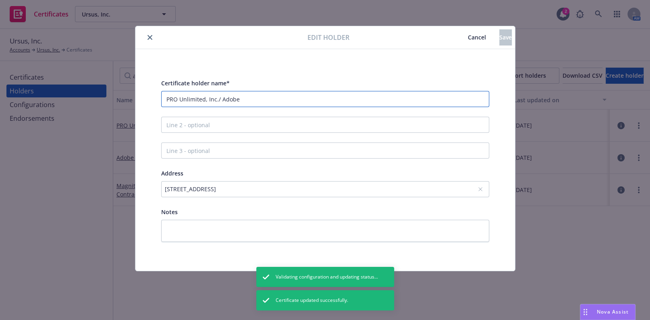
drag, startPoint x: 249, startPoint y: 102, endPoint x: 80, endPoint y: 85, distance: 169.7
click at [85, 85] on div "Edit holder Cancel Save Certificate holder name* PRO Unlimited, Inc./ Adobe Add…" at bounding box center [325, 160] width 650 height 320
paste input "Magnit(Magnit)/Adobe:"
type input "Magnit(Magnit)/Adobe"
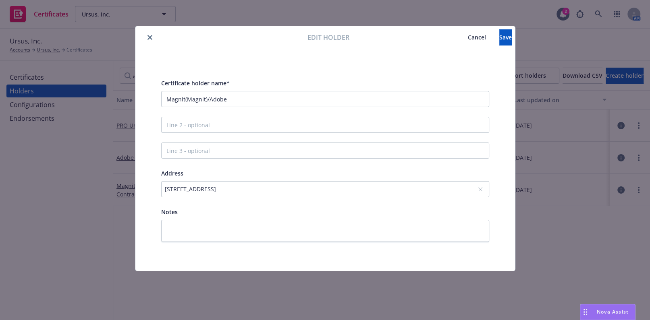
click at [194, 188] on div "1150 Iron Point Road, Suite 100, Folsom, CA, 95630, USA" at bounding box center [321, 189] width 313 height 8
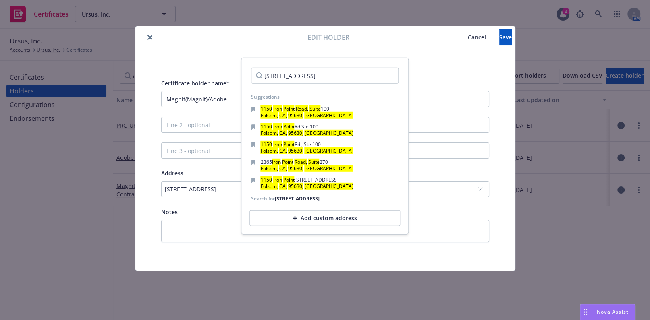
type input "2365 Iron Point Road, St.270"
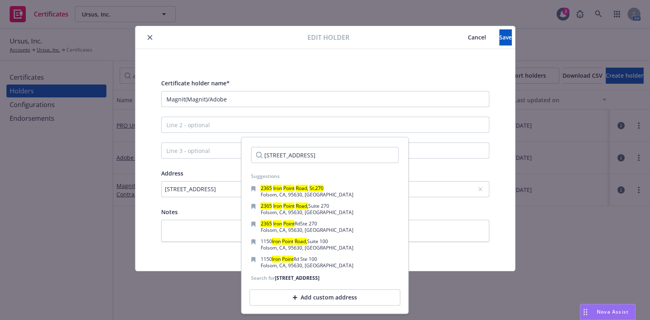
drag, startPoint x: 272, startPoint y: 152, endPoint x: 230, endPoint y: 152, distance: 42.7
click at [230, 152] on body "Certificates Ursus, Inc. Ursus, Inc. 2 AM Ursus, Inc. Accounts Ursus, Inc. Cert…" at bounding box center [325, 160] width 650 height 320
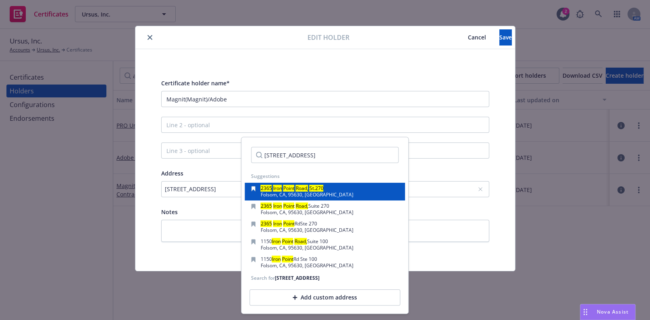
type input "2365 Iron Point Road, St.270"
click at [328, 191] on div "2365 Iron Point Road, St.270 Folsom, CA, 95630, USA" at bounding box center [324, 191] width 147 height 11
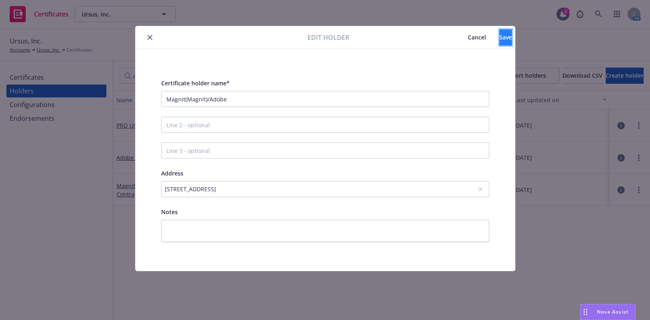
click at [499, 42] on button "Save" at bounding box center [505, 37] width 12 height 16
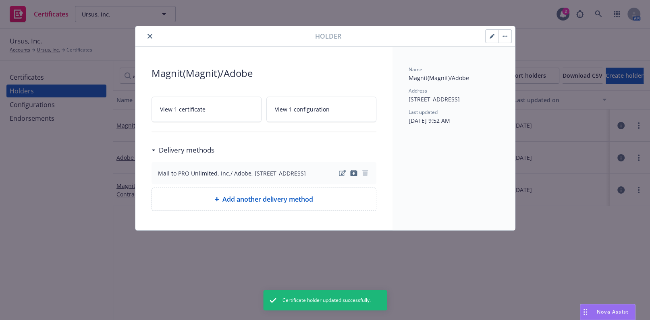
click at [156, 35] on div at bounding box center [227, 36] width 177 height 10
click at [153, 37] on button "close" at bounding box center [150, 36] width 10 height 10
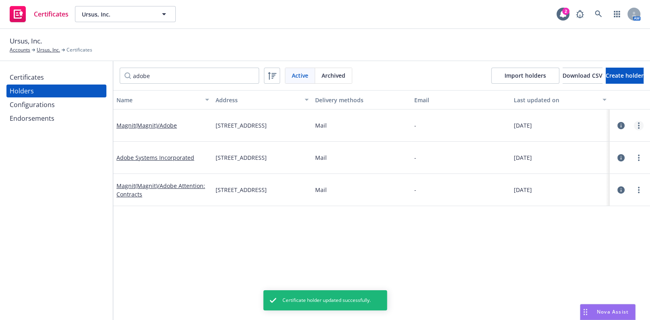
click at [638, 125] on icon "more" at bounding box center [639, 125] width 2 height 6
click at [579, 210] on link "Regenerate all certificates" at bounding box center [593, 207] width 89 height 16
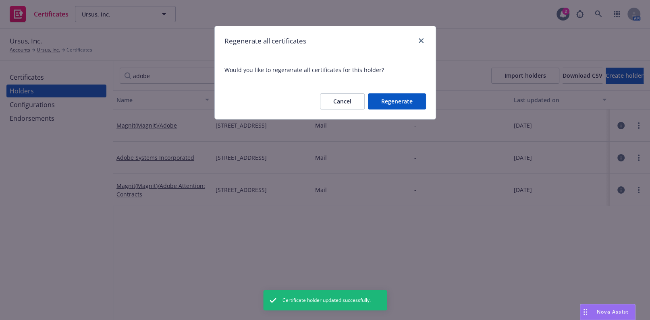
click at [423, 103] on button "Regenerate" at bounding box center [397, 101] width 58 height 16
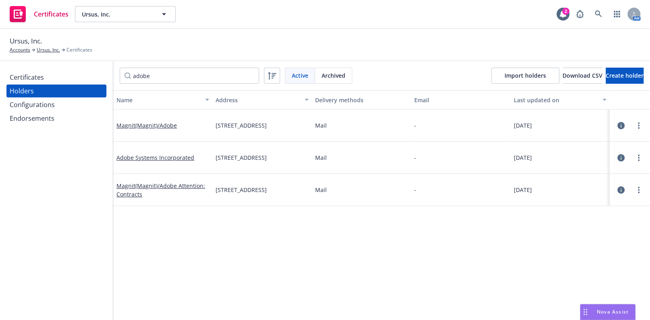
click at [635, 131] on div at bounding box center [630, 126] width 34 height 16
click at [638, 128] on circle "more" at bounding box center [639, 128] width 2 height 2
click at [575, 176] on link "View certificates" at bounding box center [593, 174] width 89 height 16
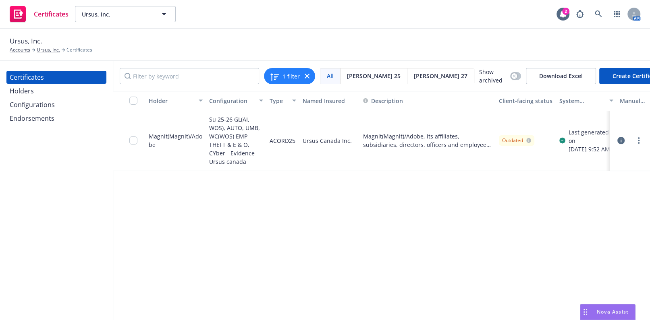
click at [633, 141] on div at bounding box center [629, 141] width 27 height 10
click at [631, 138] on div at bounding box center [629, 141] width 27 height 10
click at [638, 139] on icon "more" at bounding box center [639, 140] width 2 height 6
click at [39, 87] on div "Holders" at bounding box center [56, 91] width 93 height 13
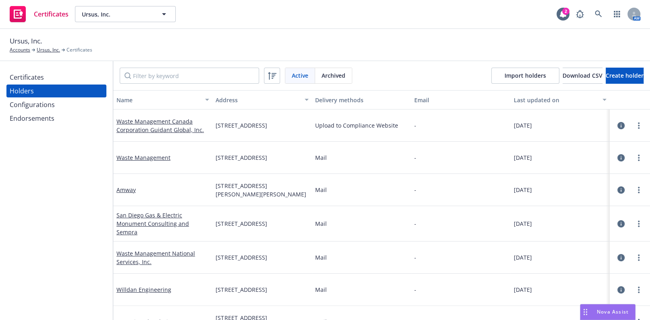
click at [45, 74] on div "Certificates" at bounding box center [56, 77] width 93 height 13
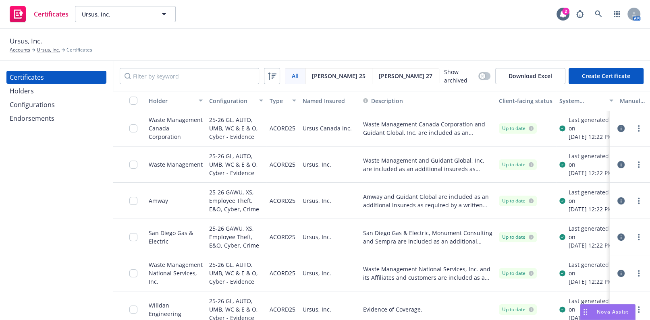
click at [259, 115] on div "25-26 GL, AUTO, UMB, WC & E & O, Cyber - Evidence" at bounding box center [236, 128] width 54 height 26
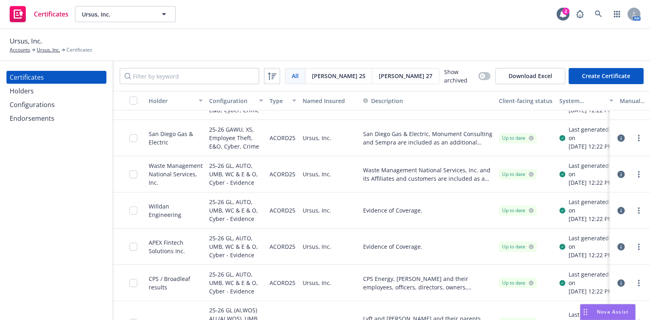
scroll to position [146, 0]
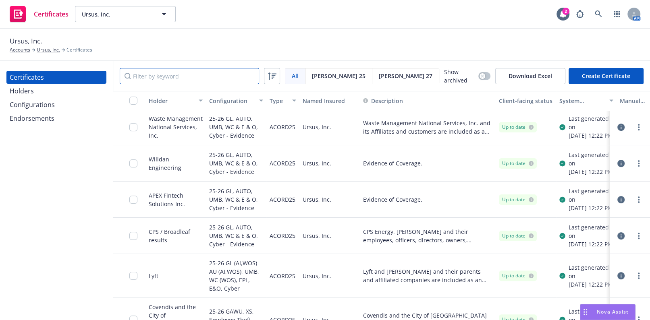
click at [185, 77] on input "Filter by keyword" at bounding box center [189, 76] width 139 height 16
click at [174, 73] on input "Filter by keyword" at bounding box center [189, 76] width 139 height 16
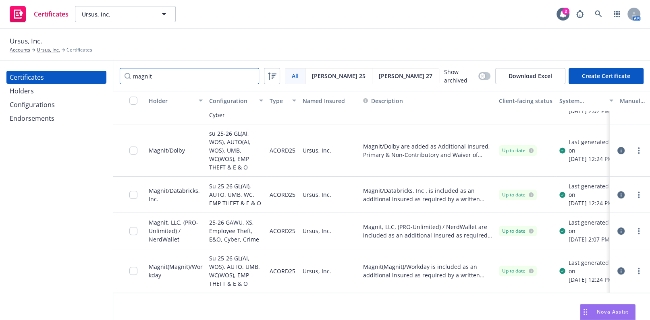
scroll to position [0, 0]
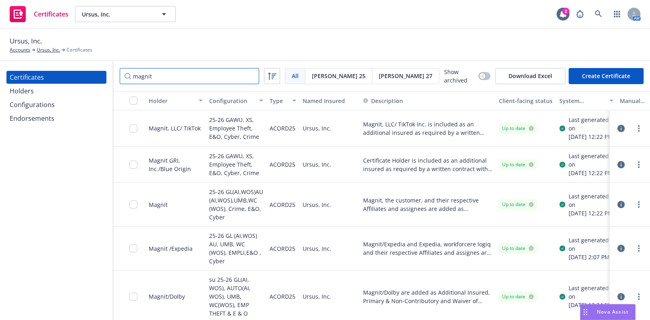
drag, startPoint x: 195, startPoint y: 80, endPoint x: 105, endPoint y: 72, distance: 90.6
click at [106, 72] on div "Certificates Holders Configurations Endorsements magnit All All Acord 25 Acord …" at bounding box center [325, 190] width 650 height 259
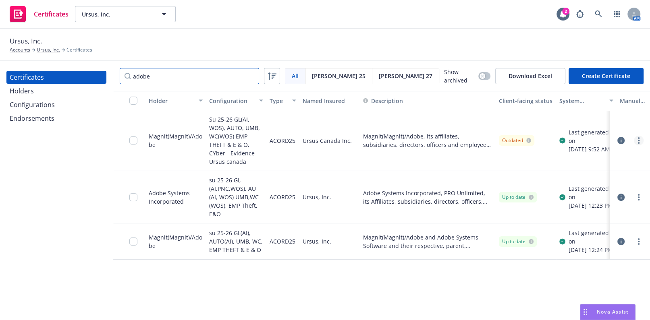
type input "adobe"
click at [637, 139] on link "more" at bounding box center [639, 141] width 10 height 10
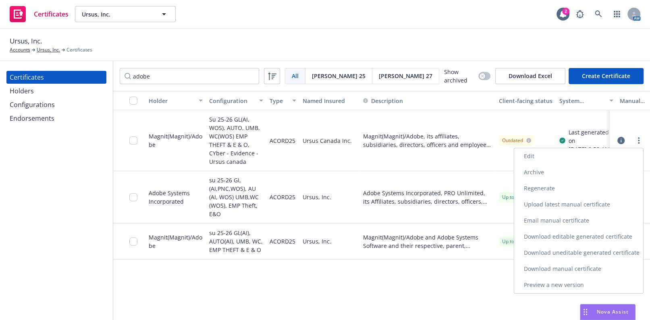
click at [557, 252] on link "Download uneditable generated certificate" at bounding box center [578, 253] width 129 height 16
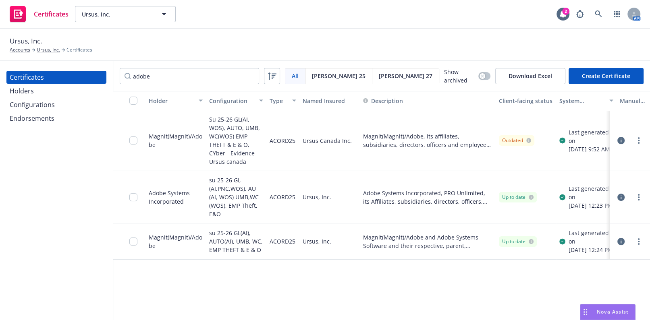
click at [129, 145] on div at bounding box center [135, 140] width 13 height 51
click at [134, 141] on input "checkbox" at bounding box center [133, 141] width 8 height 8
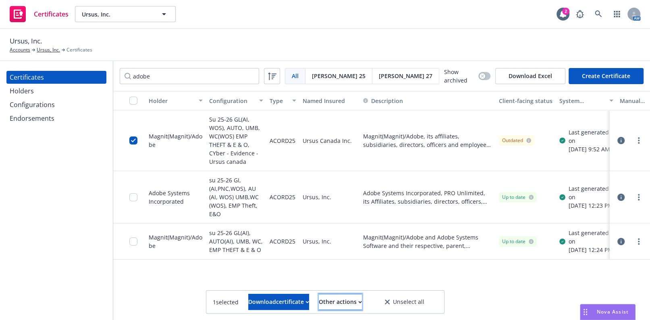
drag, startPoint x: 359, startPoint y: 307, endPoint x: 361, endPoint y: 295, distance: 11.5
click at [359, 306] on div "Other actions" at bounding box center [340, 302] width 43 height 15
click at [362, 286] on link "Publish certificate" at bounding box center [326, 282] width 74 height 16
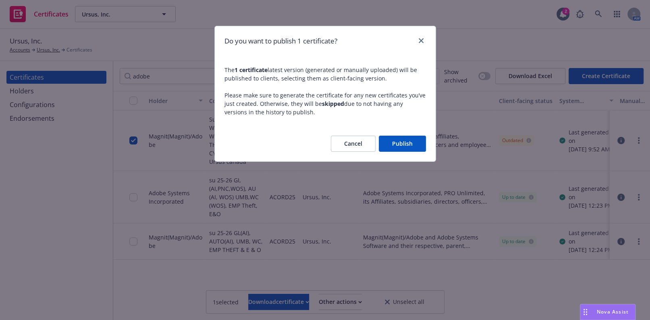
drag, startPoint x: 425, startPoint y: 140, endPoint x: 408, endPoint y: 142, distance: 17.0
click at [424, 140] on button "Publish" at bounding box center [402, 144] width 47 height 16
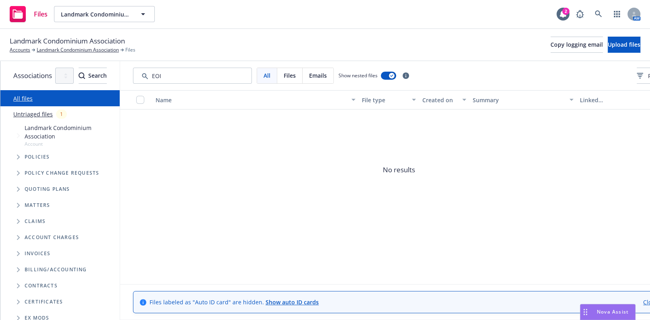
drag, startPoint x: 226, startPoint y: 81, endPoint x: 145, endPoint y: 75, distance: 81.2
click at [145, 75] on div "Associations All years 2027 2026 2025 2024 2023 2022 2021 2020 2019 2018 2017 2…" at bounding box center [325, 190] width 650 height 259
type input "EPI"
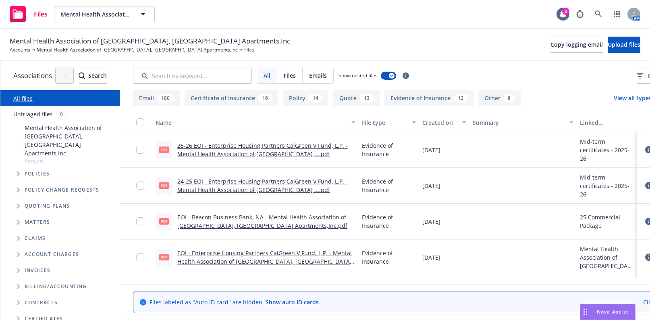
click at [218, 73] on input "Search by keyword..." at bounding box center [192, 76] width 119 height 16
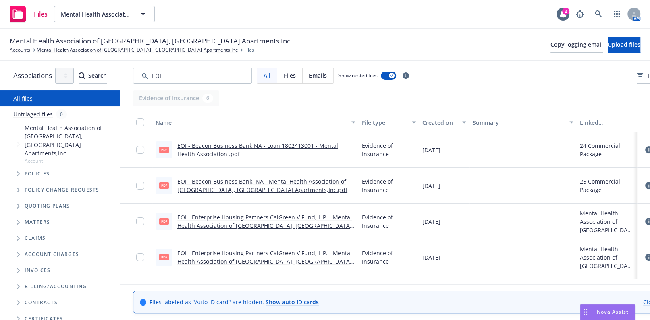
click at [457, 118] on div "Created on" at bounding box center [439, 122] width 35 height 8
click at [457, 122] on div "Created on" at bounding box center [439, 122] width 35 height 8
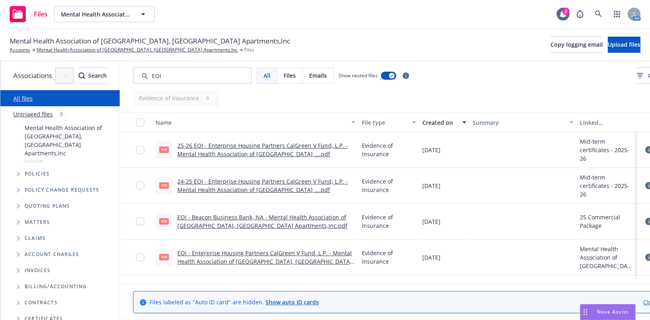
click at [304, 156] on link "25-26 EOI - Enterprise Housing Partners CalGreen V Fund, L.P. - Mental Health A…" at bounding box center [262, 150] width 170 height 16
click at [272, 191] on link "24-25 EOI - Enterprise Housing Partners CalGreen V Fund, L.P. - Mental Health A…" at bounding box center [262, 186] width 170 height 16
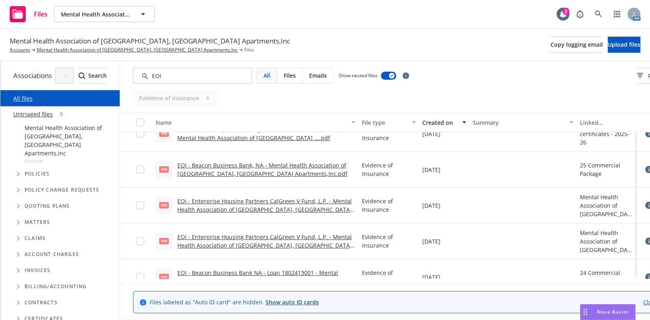
scroll to position [68, 0]
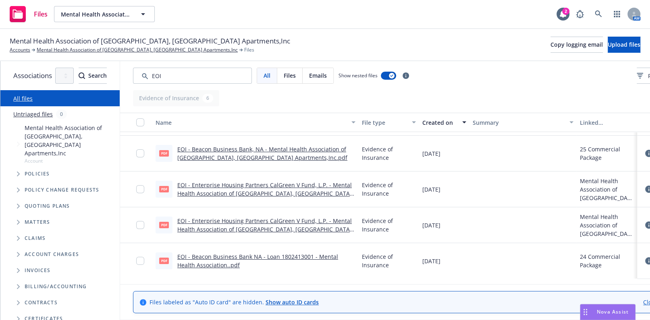
click at [291, 257] on link "EOI - Beacon Business Bank NA - Loan 1802413001 - Mental Health Association..pdf" at bounding box center [257, 261] width 161 height 16
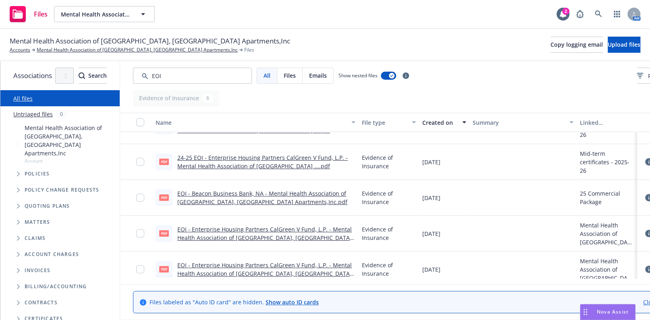
scroll to position [36, 0]
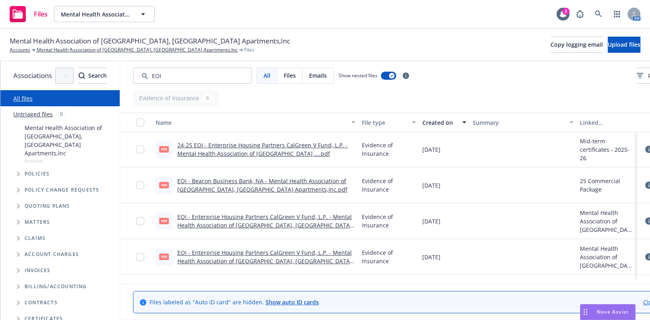
click at [310, 186] on link "EOI - Beacon Business Bank, NA - Mental Health Association of [GEOGRAPHIC_DATA]…" at bounding box center [262, 185] width 170 height 16
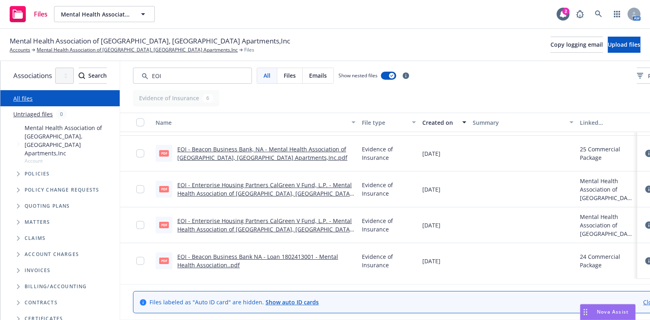
scroll to position [0, 0]
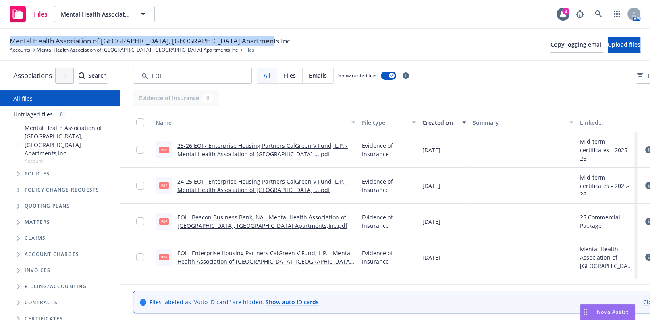
drag, startPoint x: 262, startPoint y: 41, endPoint x: -5, endPoint y: 46, distance: 266.8
click at [0, 46] on html "Files Mental Health Association of [GEOGRAPHIC_DATA], [GEOGRAPHIC_DATA] Apartme…" at bounding box center [325, 160] width 650 height 320
copy span "Mental Health Association of [GEOGRAPHIC_DATA], [GEOGRAPHIC_DATA] Apartments,Inc"
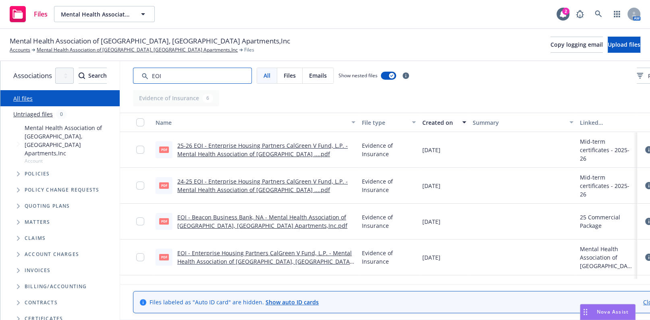
drag, startPoint x: 213, startPoint y: 73, endPoint x: 210, endPoint y: 67, distance: 5.8
click at [129, 63] on div "Associations All years 2027 2026 2025 2024 2023 2022 2021 2020 2019 2018 2017 2…" at bounding box center [325, 190] width 650 height 259
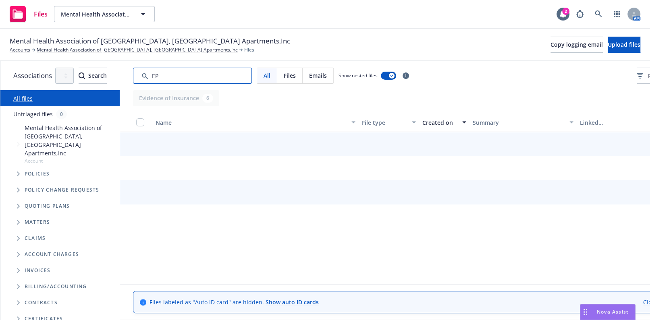
type input "E"
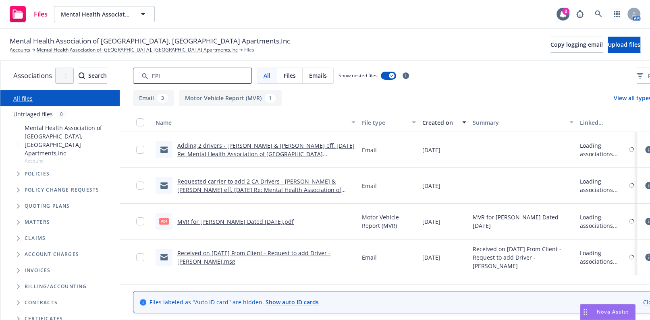
type input "EPI"
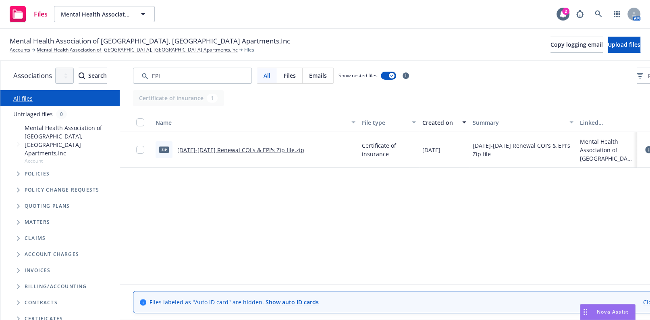
click at [265, 149] on link "[DATE]-[DATE] Renewal COI's & EPI's Zip file.zip" at bounding box center [240, 150] width 127 height 8
click at [141, 50] on link "Mental Health Association of [GEOGRAPHIC_DATA], [GEOGRAPHIC_DATA] Apartments,Inc" at bounding box center [137, 49] width 201 height 7
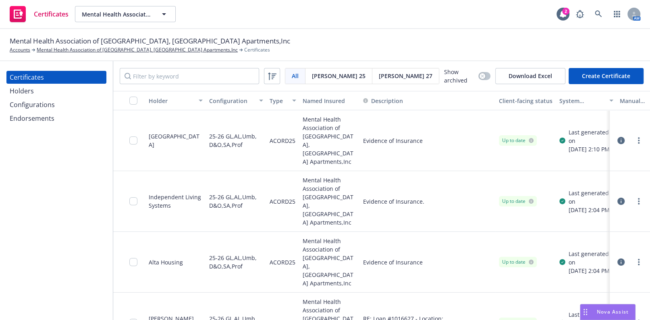
click at [379, 77] on span "[PERSON_NAME] 27" at bounding box center [406, 76] width 54 height 8
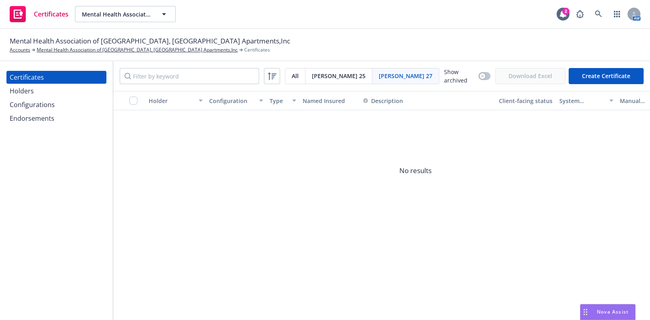
click at [321, 78] on span "[PERSON_NAME] 25" at bounding box center [339, 76] width 54 height 8
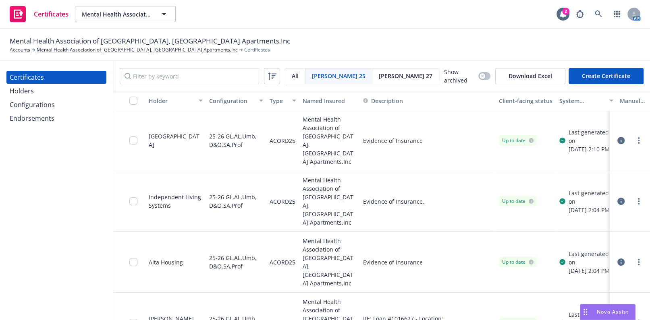
click at [379, 73] on span "[PERSON_NAME] 27" at bounding box center [406, 76] width 54 height 8
